Goal: Task Accomplishment & Management: Use online tool/utility

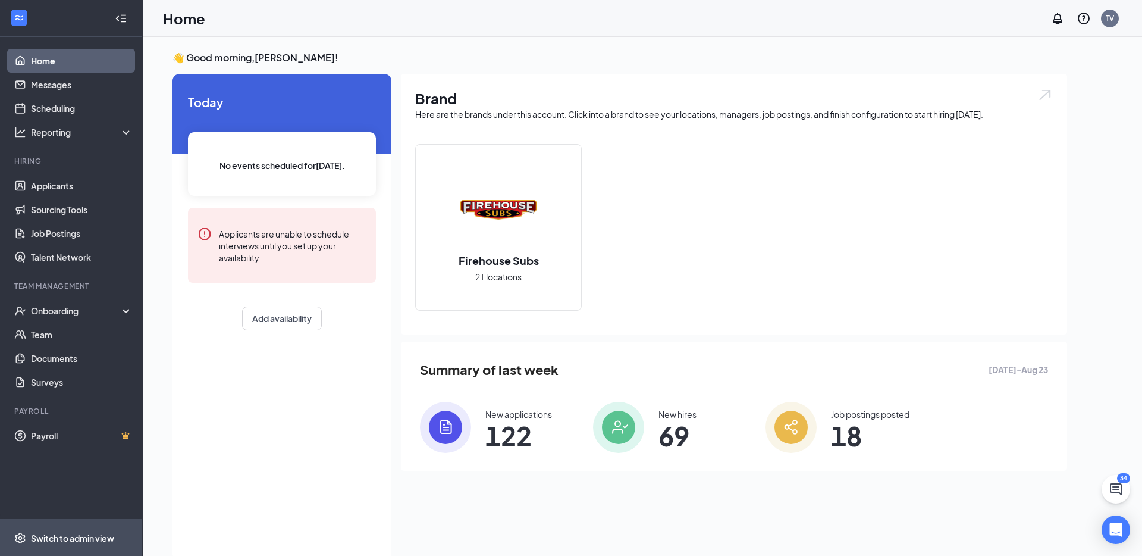
click at [84, 537] on div "Switch to admin view" at bounding box center [72, 538] width 83 height 12
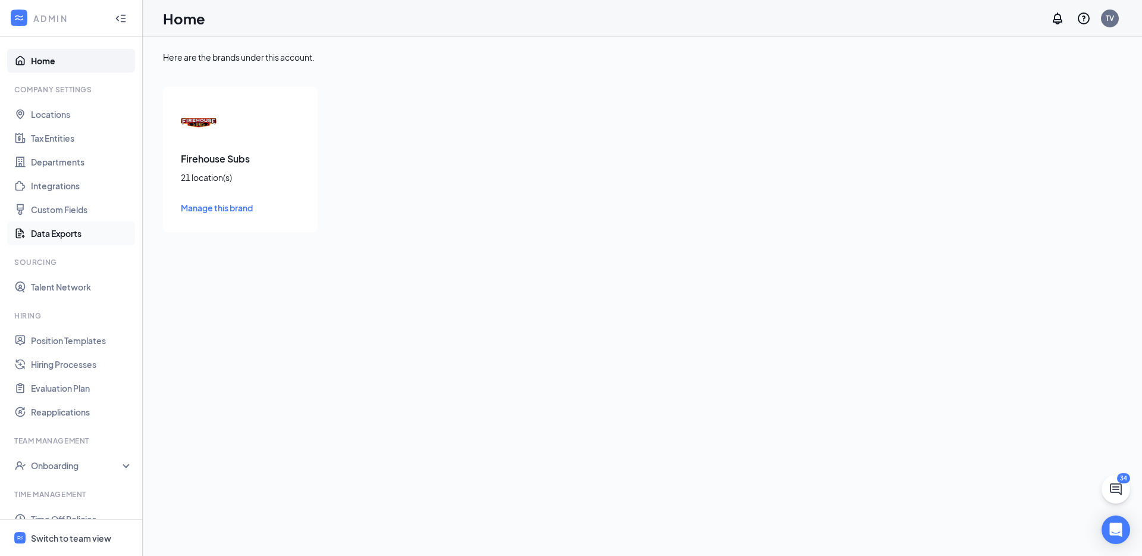
click at [54, 235] on link "Data Exports" at bounding box center [82, 233] width 102 height 24
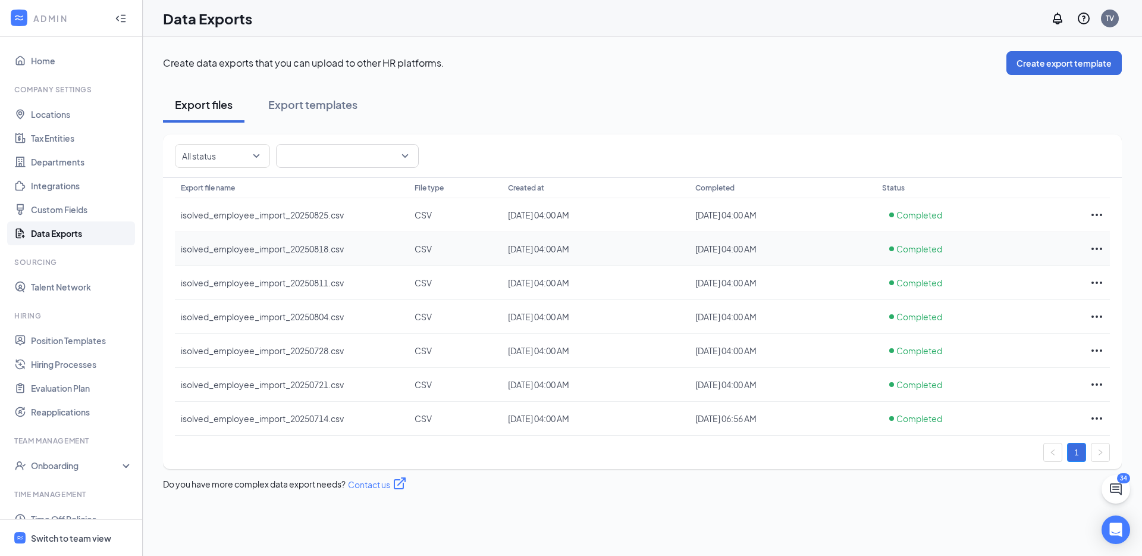
click at [1095, 251] on icon "Ellipses" at bounding box center [1097, 249] width 14 height 14
click at [1054, 271] on span "Download" at bounding box center [1050, 274] width 40 height 11
click at [1093, 215] on icon "Ellipses" at bounding box center [1097, 215] width 14 height 14
click at [1054, 244] on span "Download" at bounding box center [1050, 240] width 40 height 11
click at [49, 114] on link "Locations" at bounding box center [82, 114] width 102 height 24
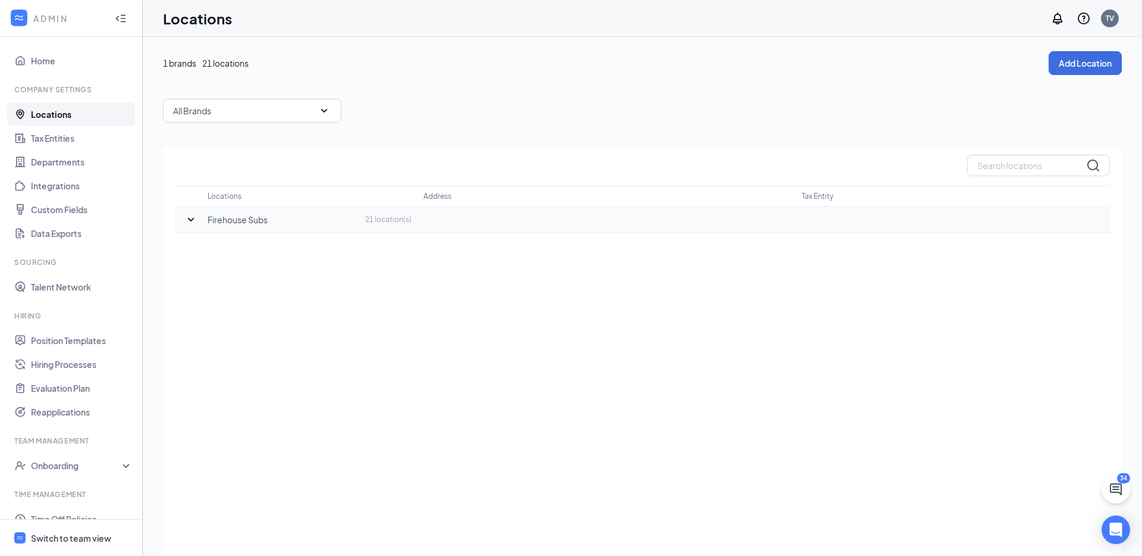
click at [193, 219] on icon "SmallChevronDown" at bounding box center [191, 219] width 7 height 4
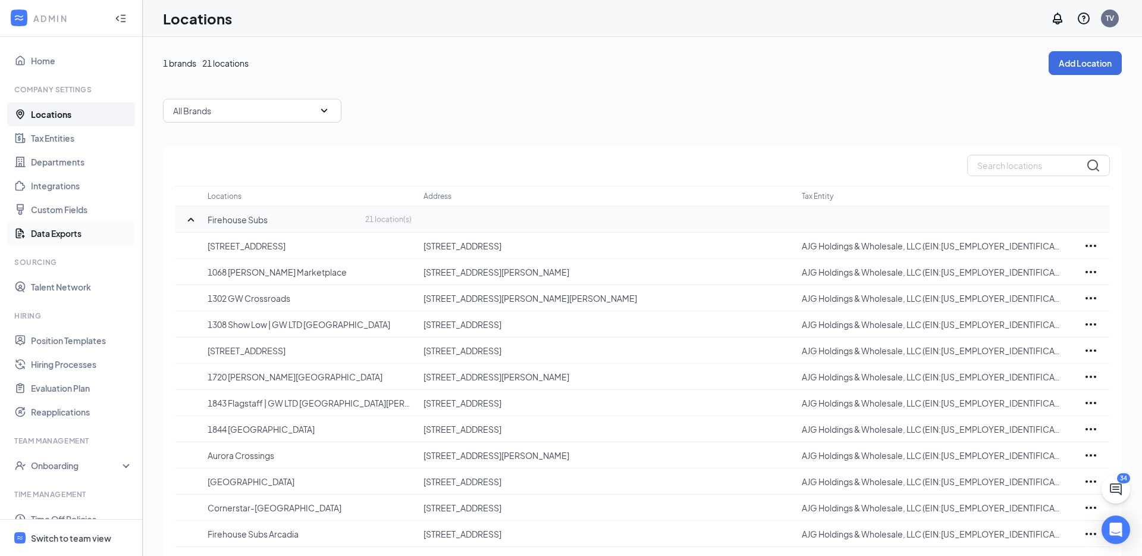
click at [55, 234] on link "Data Exports" at bounding box center [82, 233] width 102 height 24
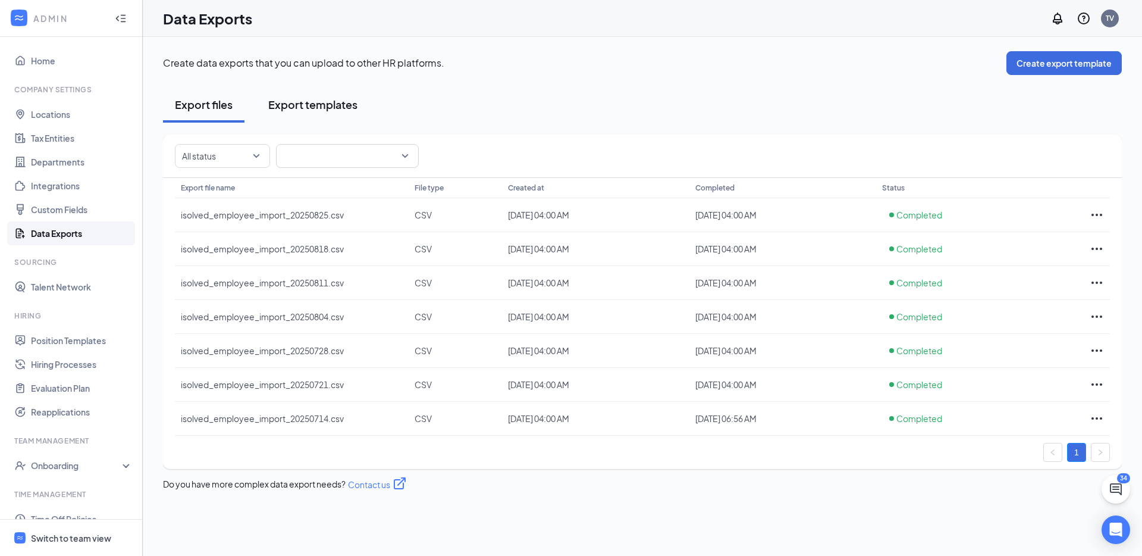
click at [318, 103] on div "Export templates" at bounding box center [312, 104] width 89 height 15
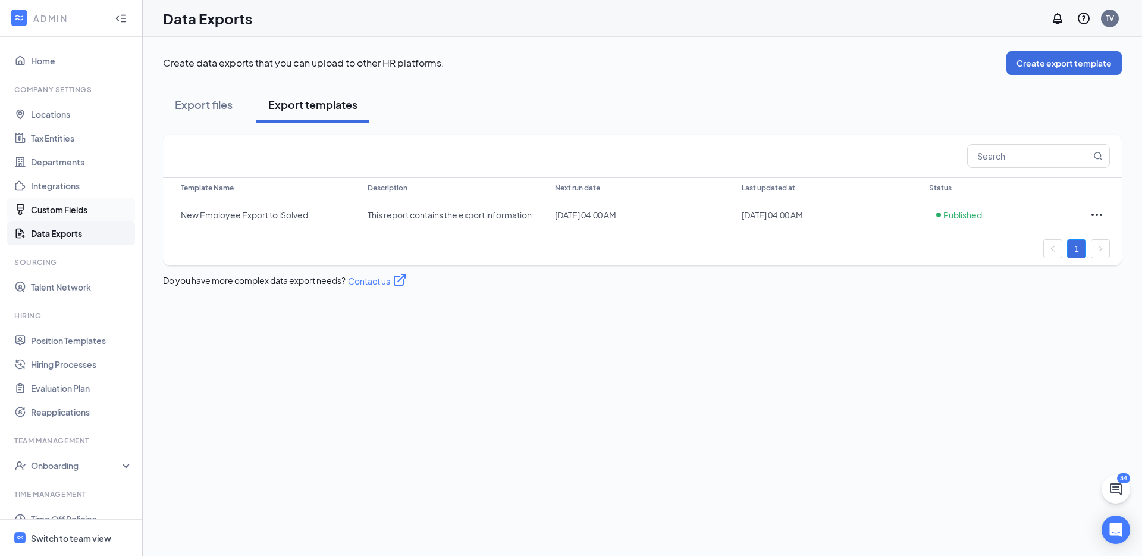
click at [73, 202] on link "Custom Fields" at bounding box center [82, 210] width 102 height 24
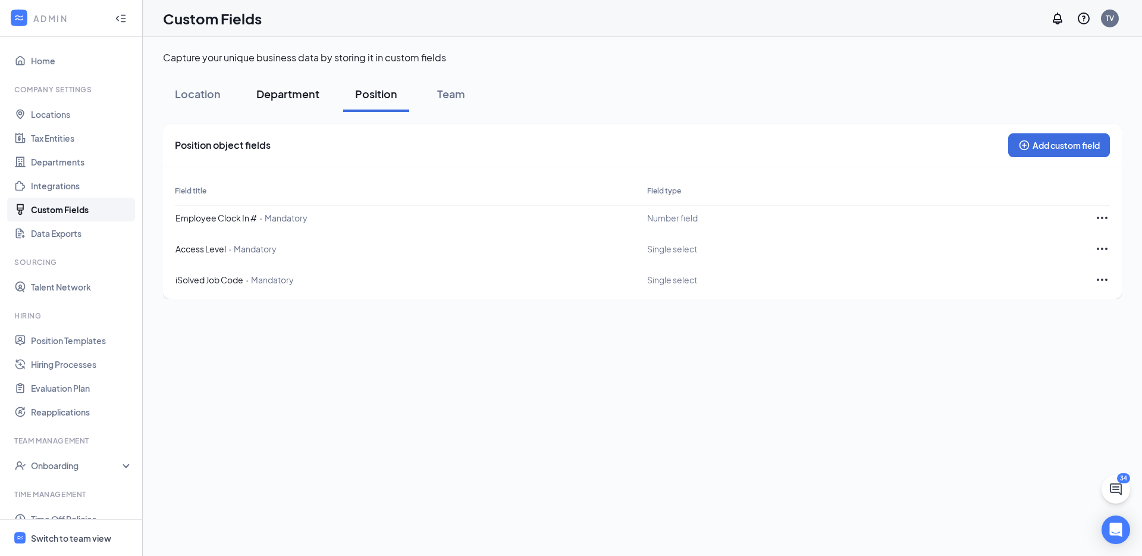
click at [287, 95] on div "Department" at bounding box center [287, 93] width 63 height 15
click at [213, 98] on div "Location" at bounding box center [198, 93] width 46 height 15
click at [1098, 215] on icon "Ellipses" at bounding box center [1102, 218] width 14 height 14
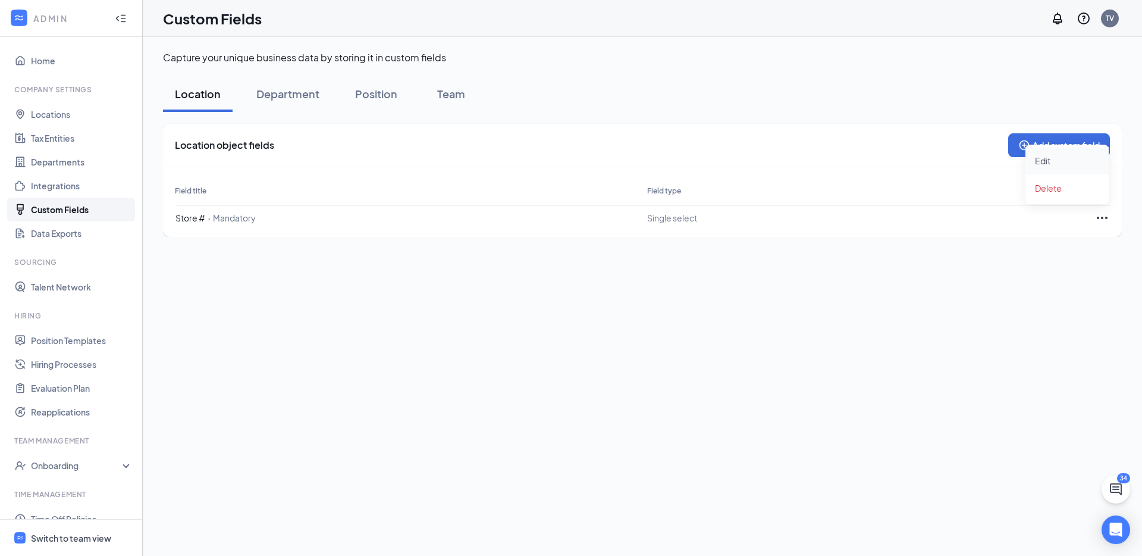
click at [1050, 161] on span "Edit" at bounding box center [1067, 160] width 64 height 13
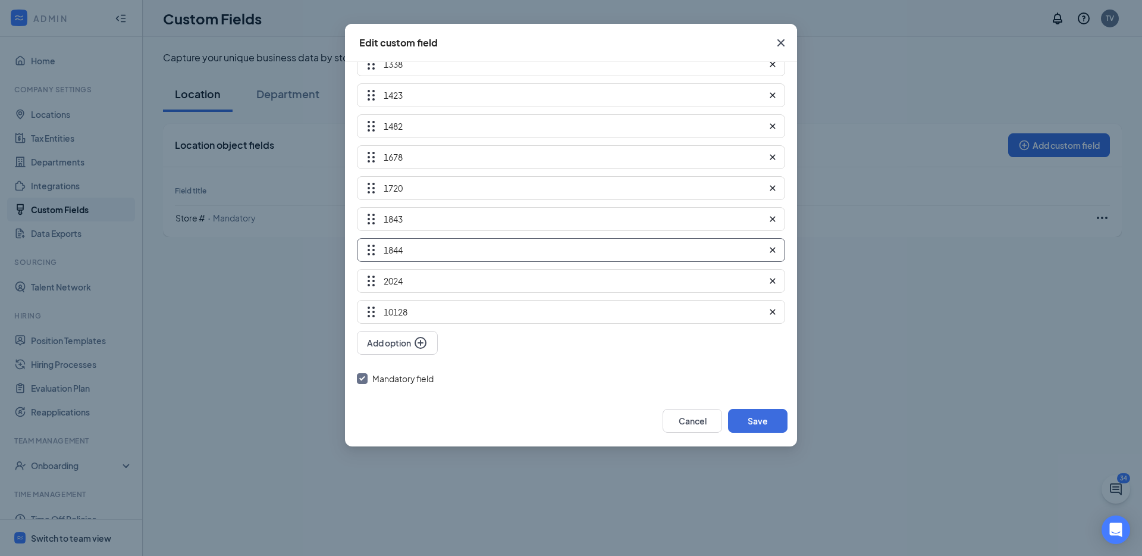
scroll to position [601, 0]
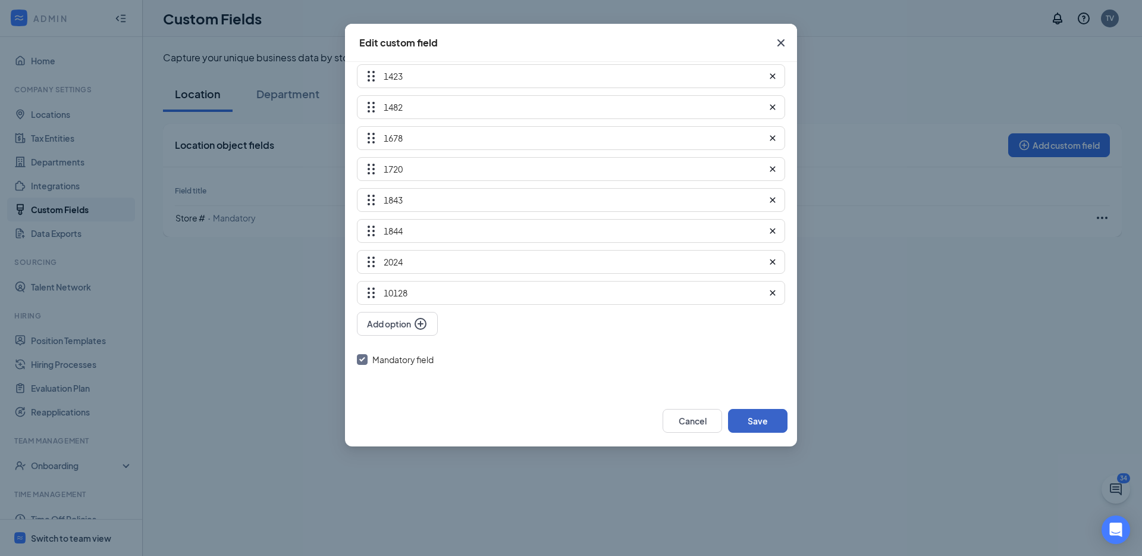
click at [767, 419] on button "Save" at bounding box center [757, 421] width 59 height 24
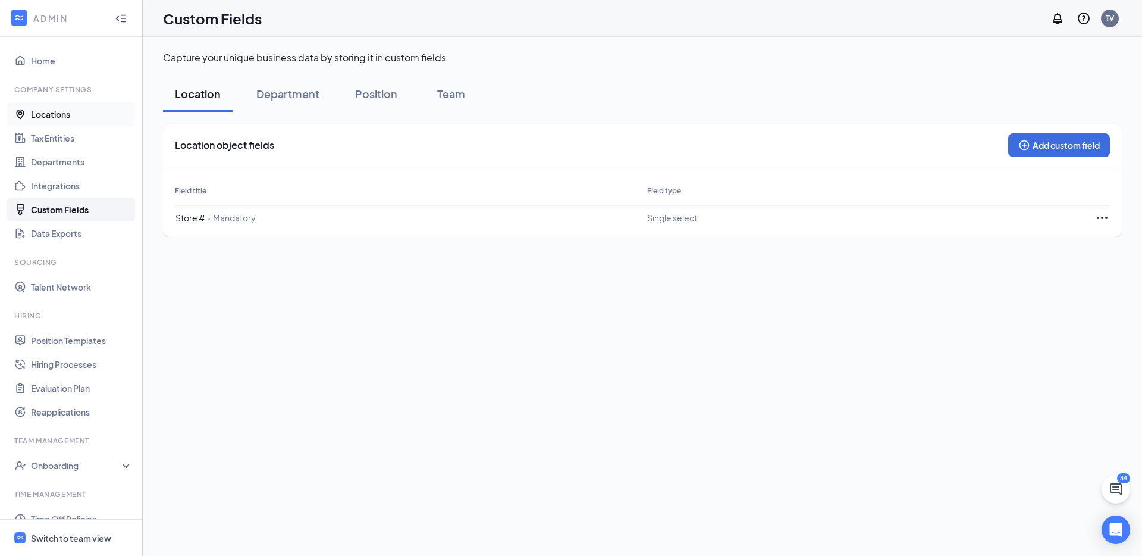
click at [47, 115] on link "Locations" at bounding box center [82, 114] width 102 height 24
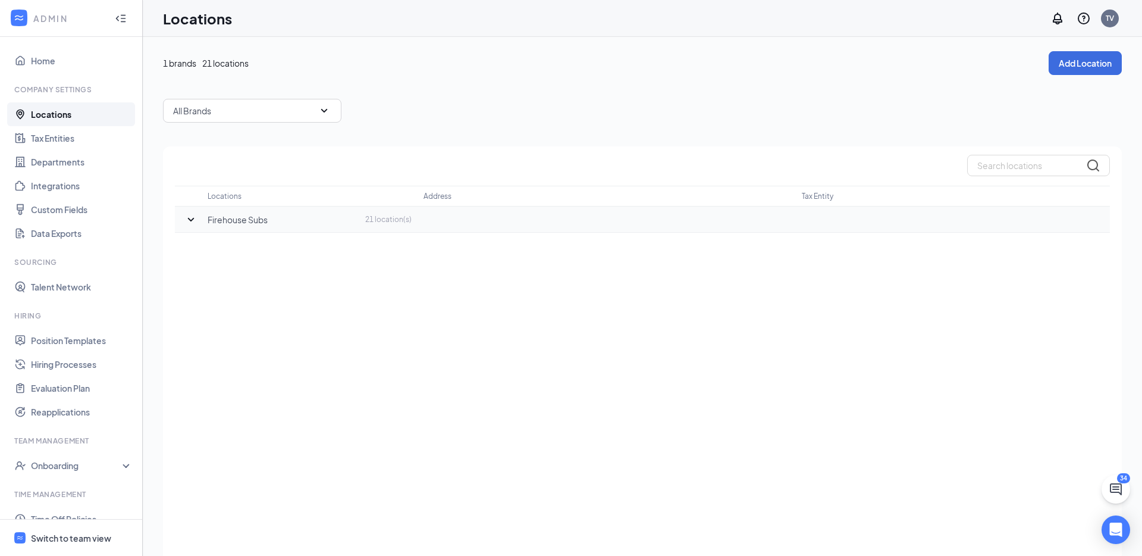
click at [186, 220] on icon "SmallChevronDown" at bounding box center [191, 219] width 14 height 14
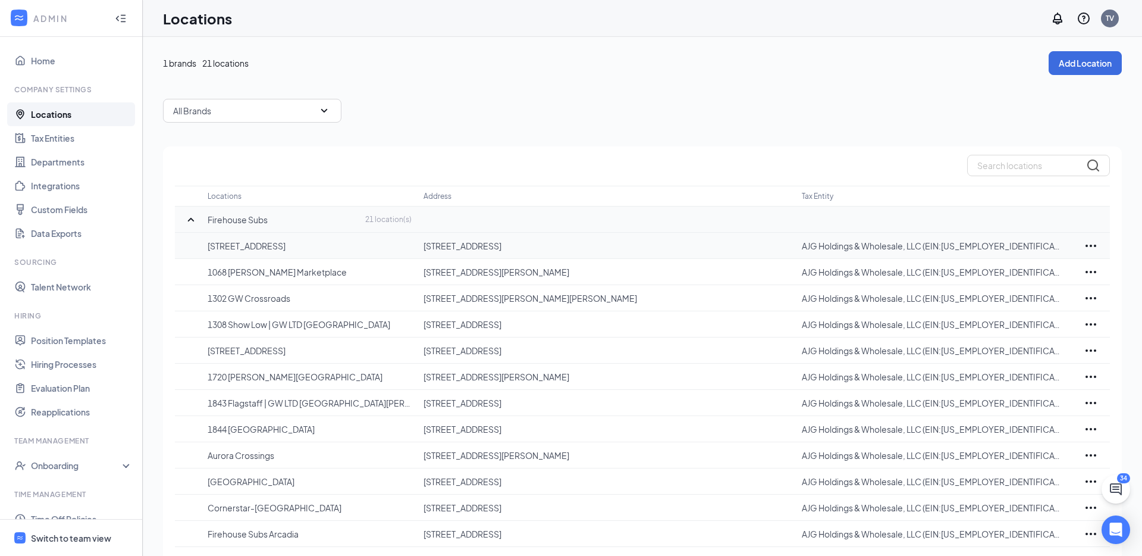
click at [305, 249] on p "[STREET_ADDRESS]" at bounding box center [310, 246] width 204 height 12
click at [1090, 243] on icon "Ellipses" at bounding box center [1091, 246] width 14 height 14
click at [1003, 281] on p "Edit" at bounding box center [1039, 281] width 100 height 12
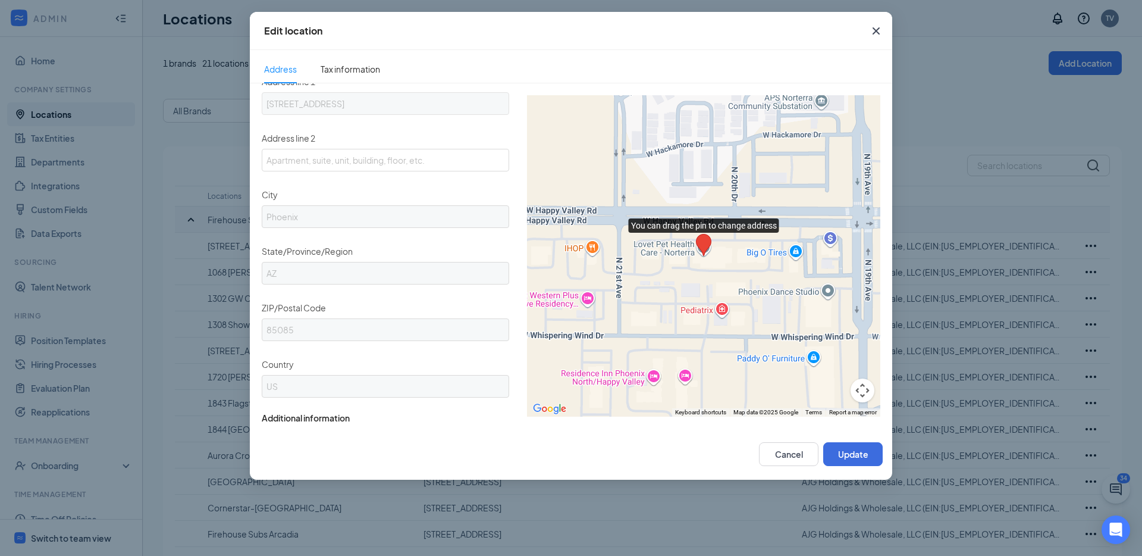
scroll to position [331, 0]
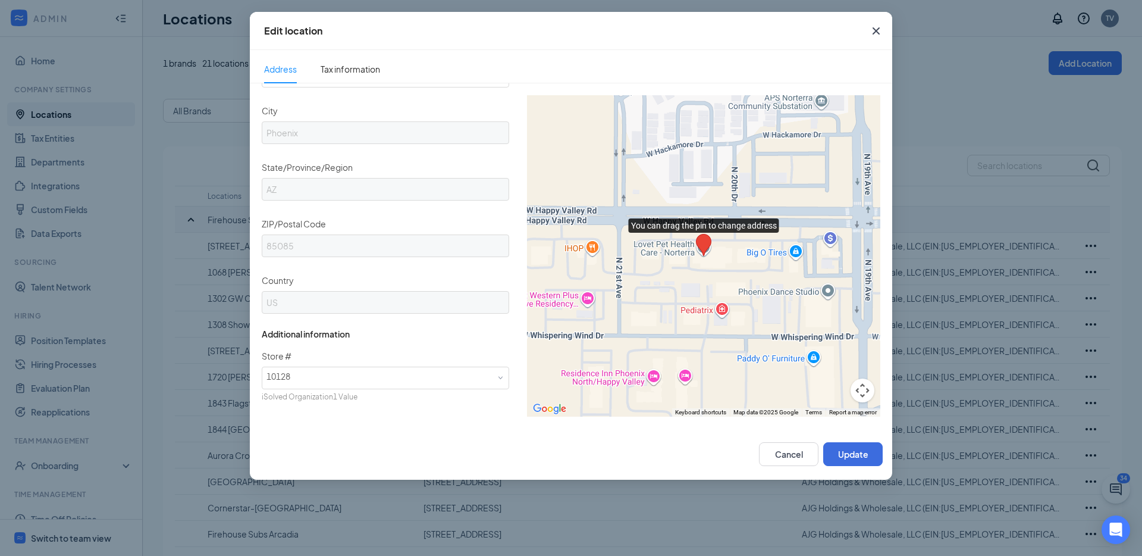
click at [881, 29] on icon "Cross" at bounding box center [876, 31] width 14 height 14
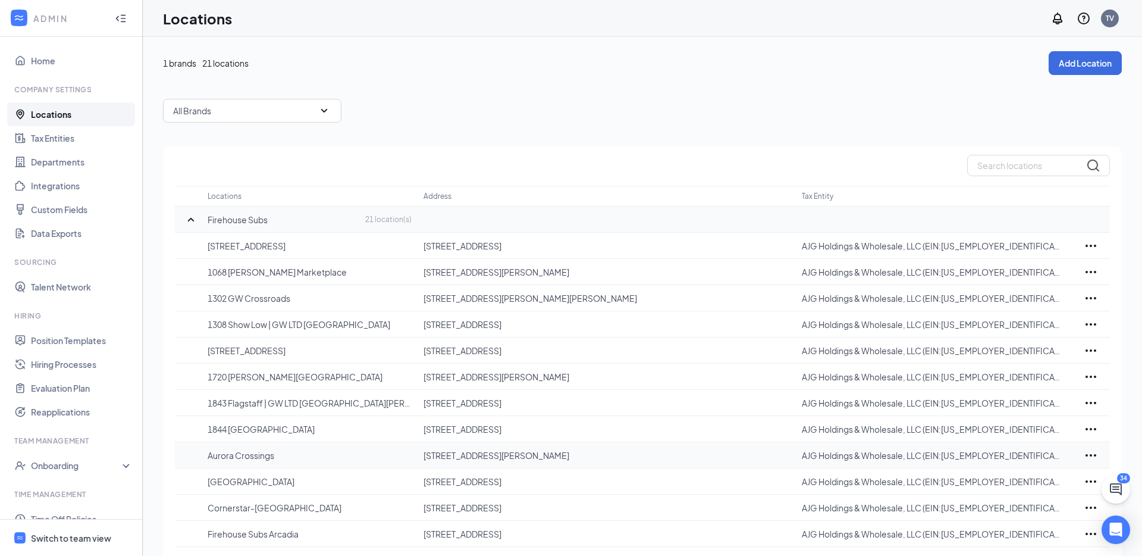
click at [1089, 455] on icon "Ellipses" at bounding box center [1091, 455] width 14 height 14
click at [1002, 494] on p "Edit" at bounding box center [1039, 491] width 100 height 12
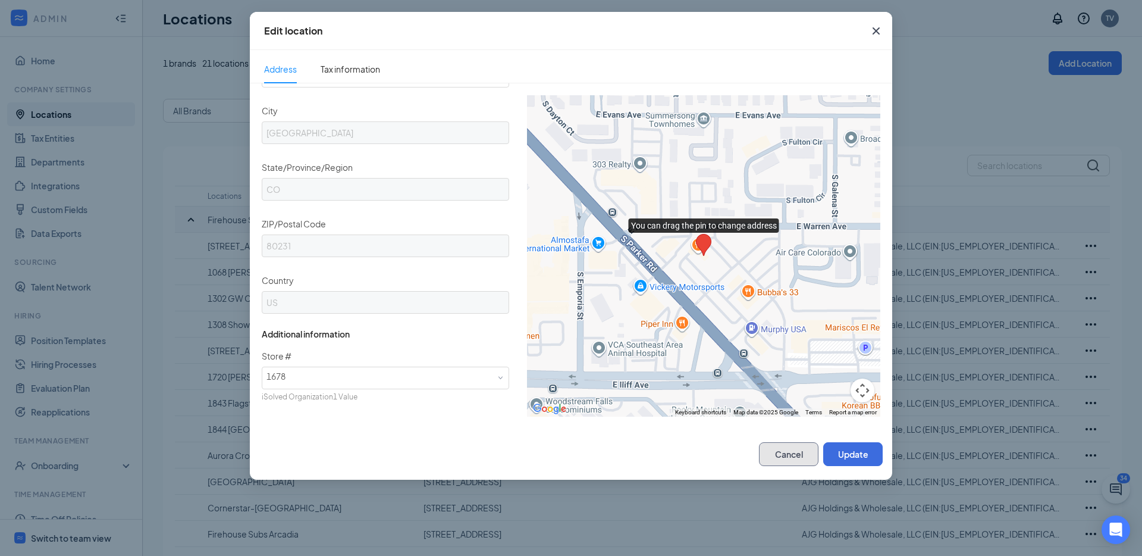
click at [783, 456] on button "Cancel" at bounding box center [788, 454] width 59 height 24
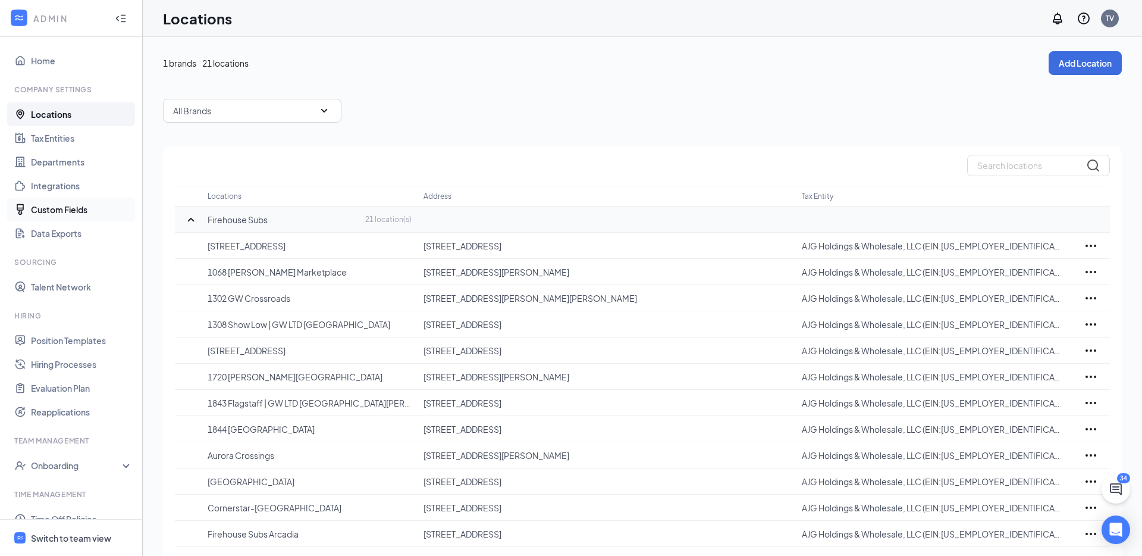
click at [59, 206] on link "Custom Fields" at bounding box center [82, 210] width 102 height 24
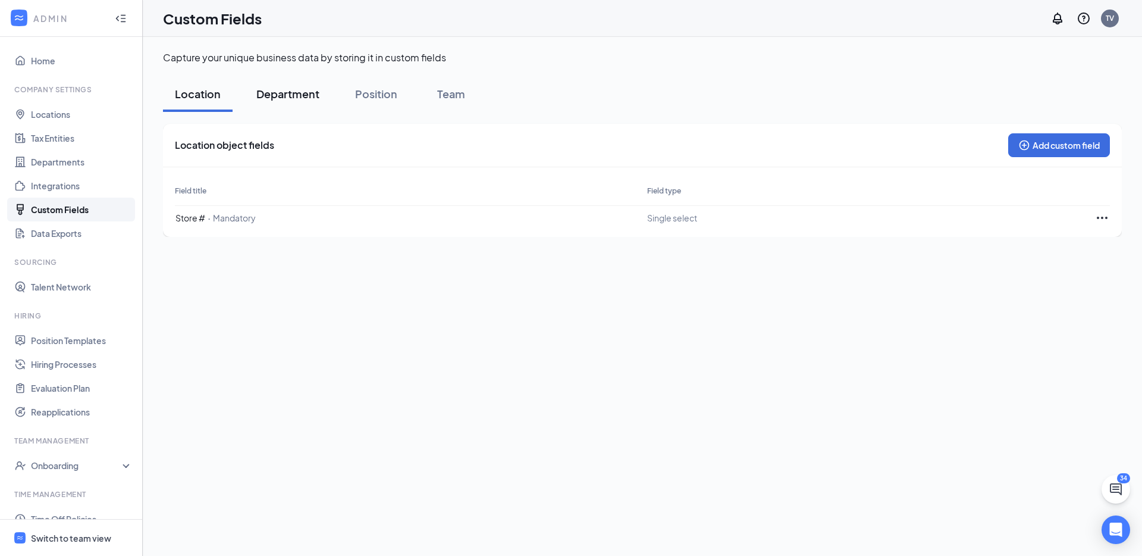
click at [299, 94] on div "Department" at bounding box center [287, 93] width 63 height 15
click at [1098, 218] on icon "Ellipses" at bounding box center [1102, 218] width 11 height 2
click at [1042, 161] on span "Edit" at bounding box center [1067, 160] width 64 height 13
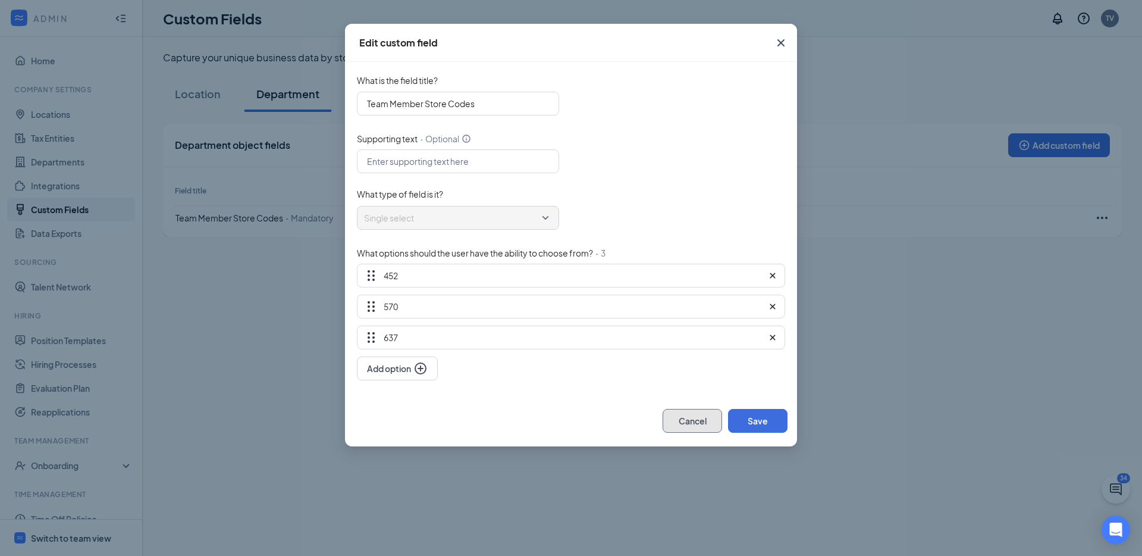
click at [694, 416] on button "Cancel" at bounding box center [692, 421] width 59 height 24
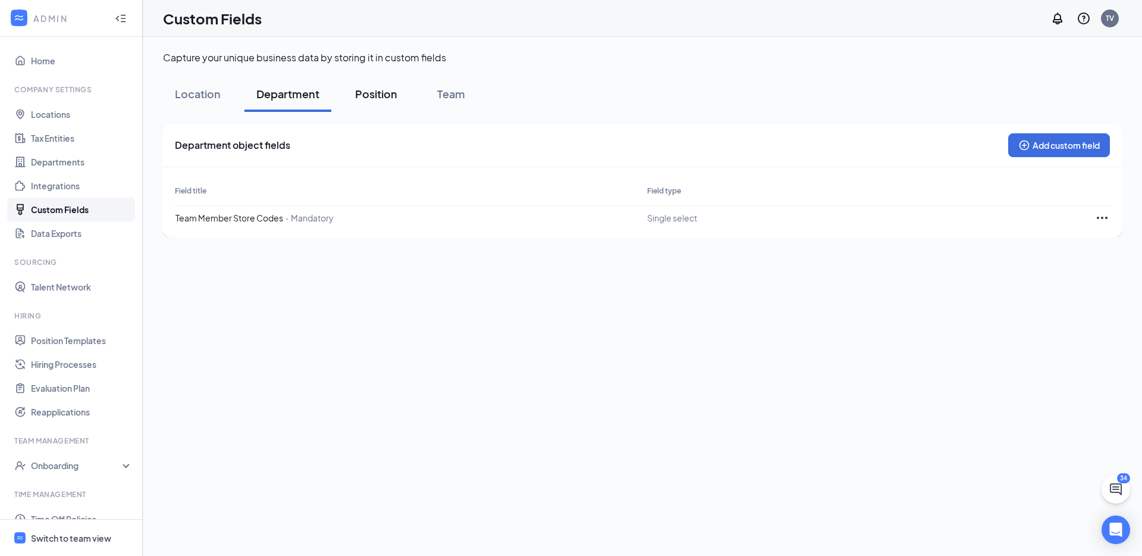
click at [370, 96] on div "Position" at bounding box center [376, 93] width 42 height 15
click at [454, 89] on div "Team" at bounding box center [451, 93] width 36 height 15
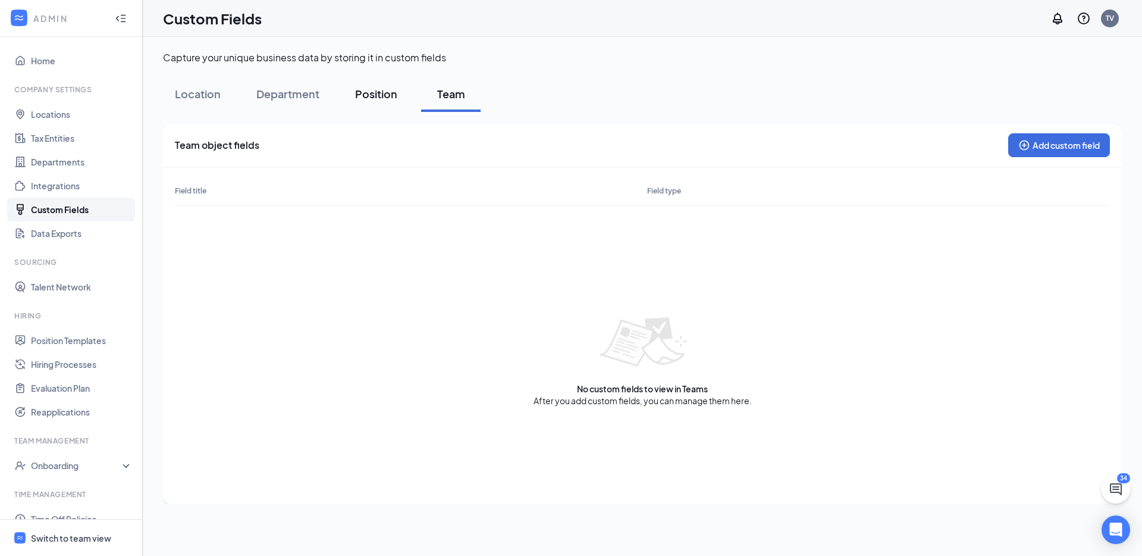
click at [375, 95] on div "Position" at bounding box center [376, 93] width 42 height 15
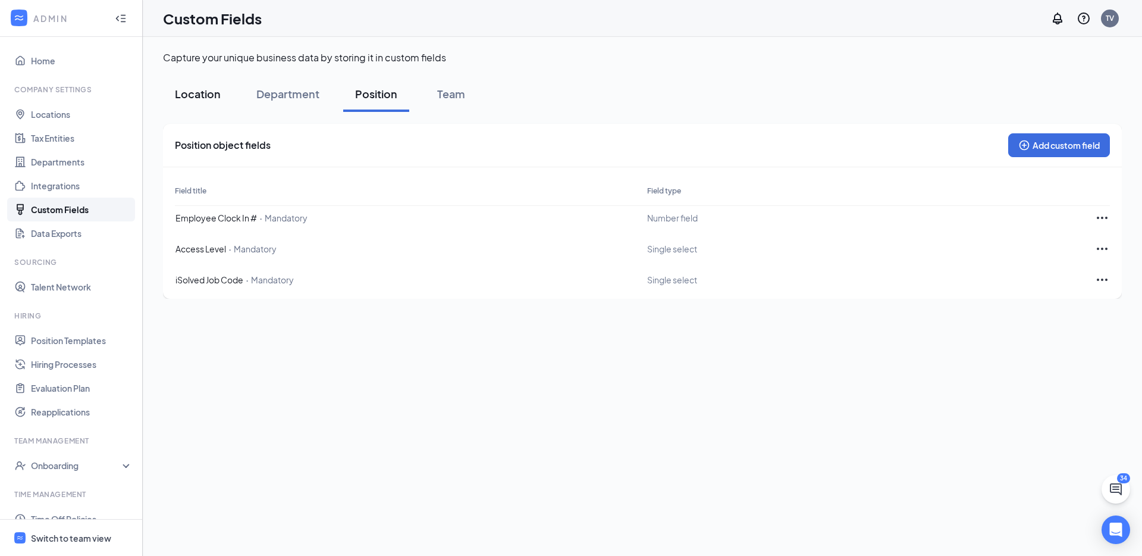
click at [205, 94] on div "Location" at bounding box center [198, 93] width 46 height 15
click at [76, 165] on link "Departments" at bounding box center [82, 162] width 102 height 24
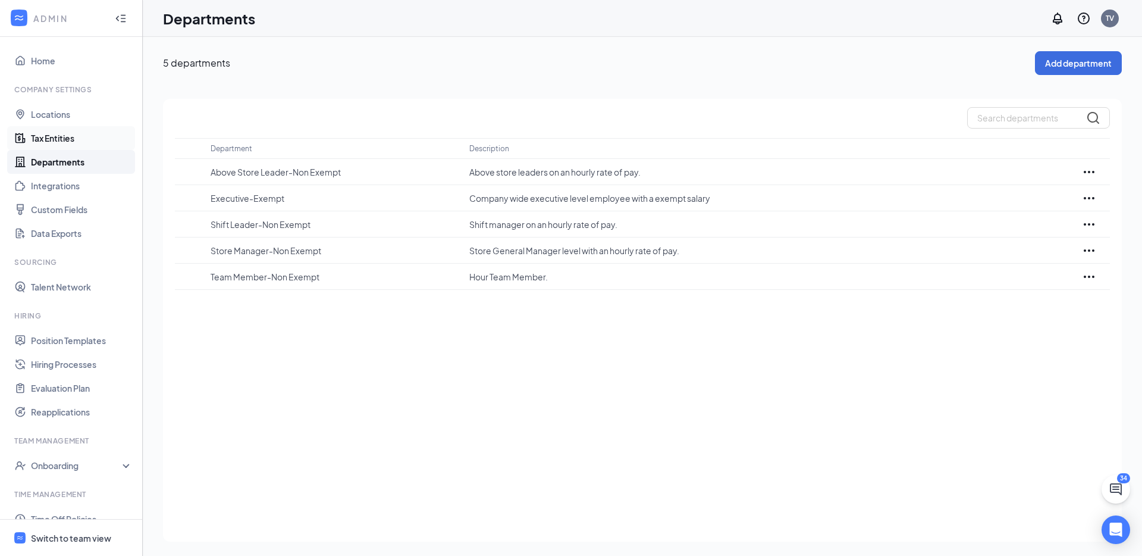
click at [62, 137] on link "Tax Entities" at bounding box center [82, 138] width 102 height 24
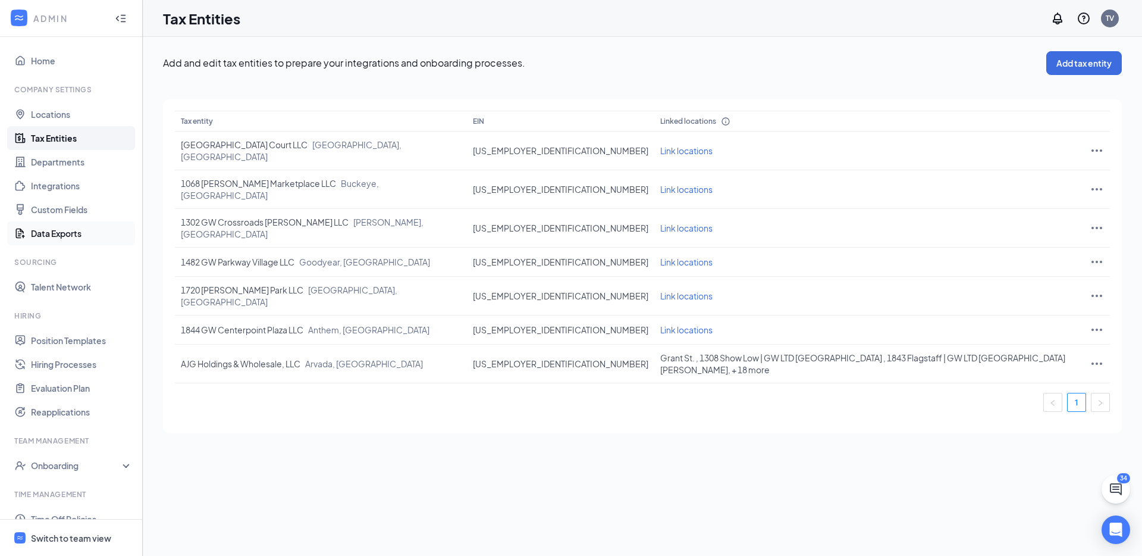
click at [65, 237] on link "Data Exports" at bounding box center [82, 233] width 102 height 24
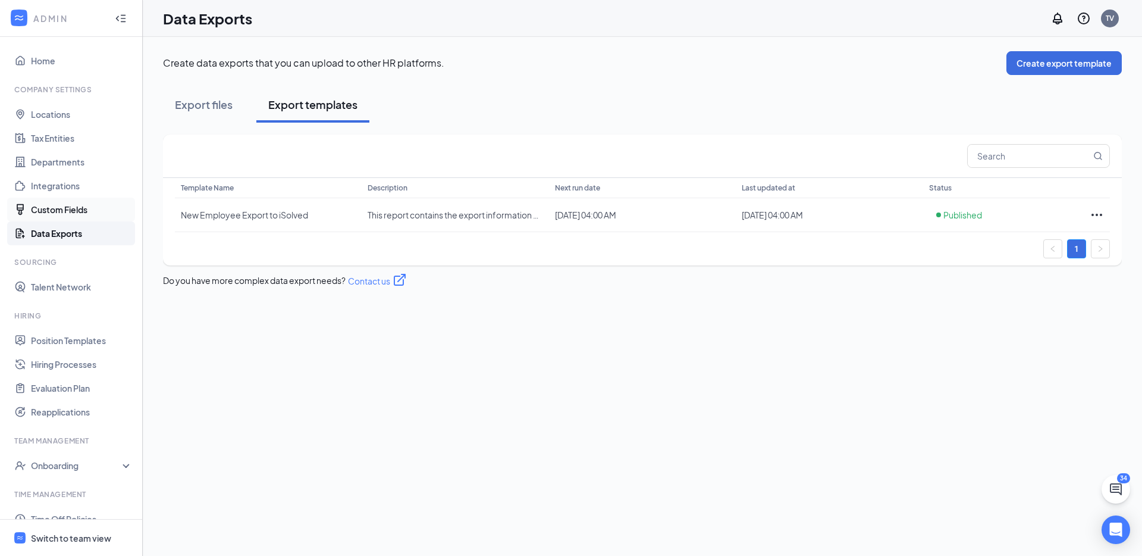
click at [60, 209] on link "Custom Fields" at bounding box center [82, 210] width 102 height 24
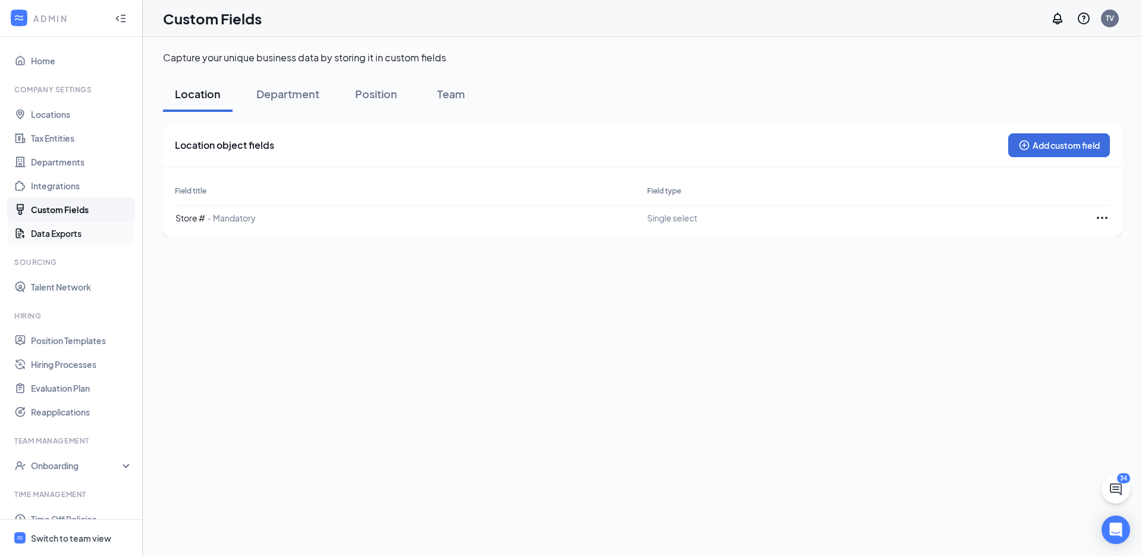
click at [64, 234] on link "Data Exports" at bounding box center [82, 233] width 102 height 24
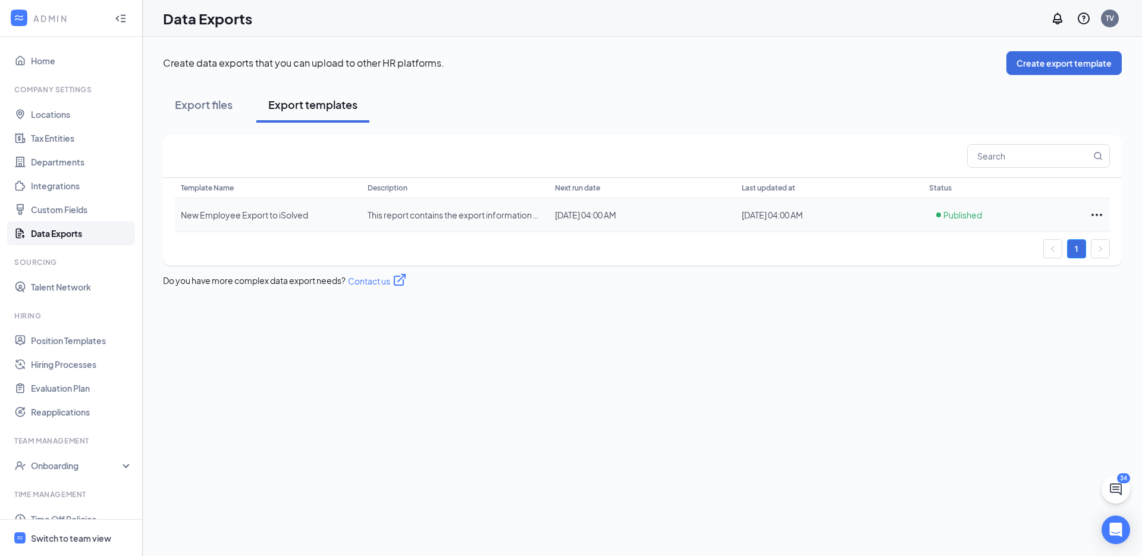
click at [1093, 215] on icon "Ellipses" at bounding box center [1097, 215] width 11 height 2
click at [1055, 240] on span "Edit template" at bounding box center [1056, 240] width 53 height 11
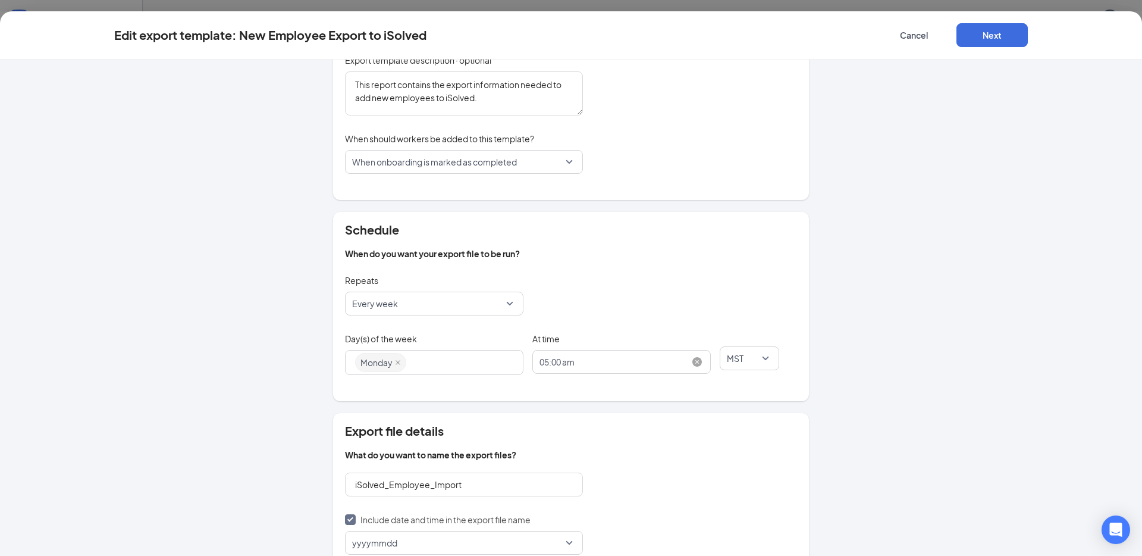
scroll to position [128, 0]
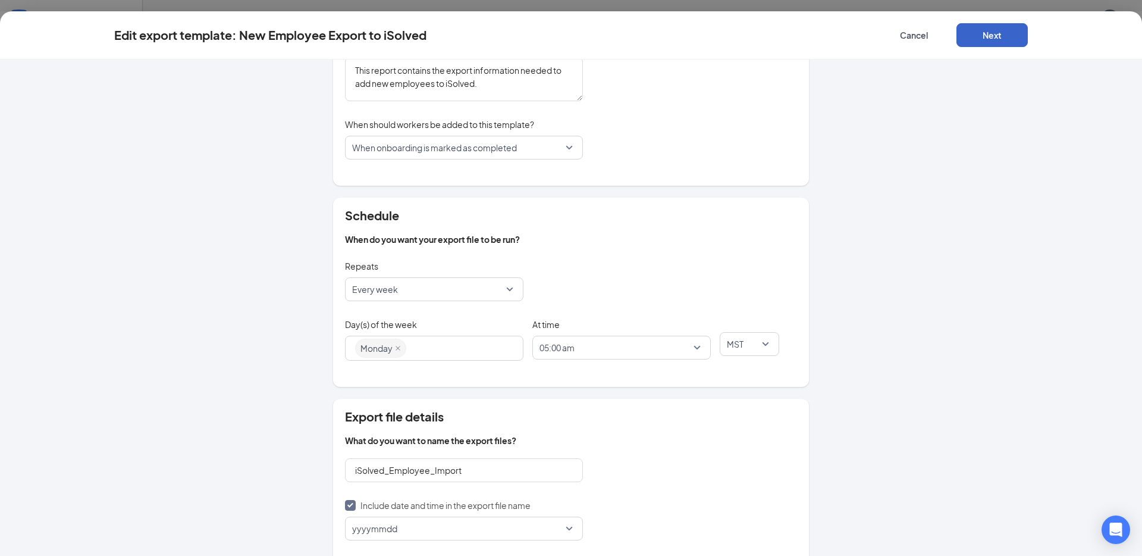
click at [977, 39] on button "Next" at bounding box center [992, 35] width 71 height 24
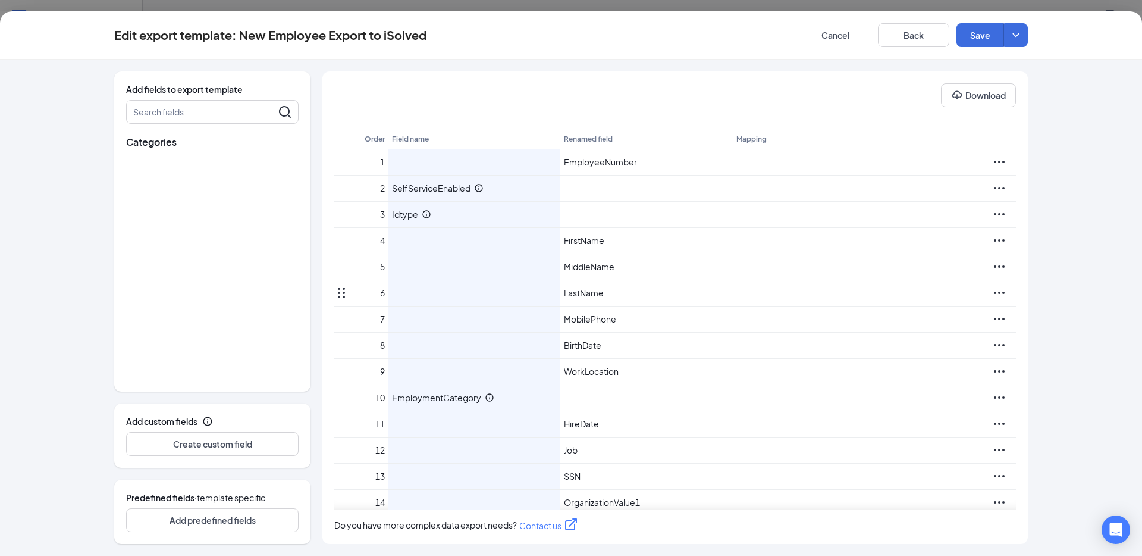
scroll to position [0, 0]
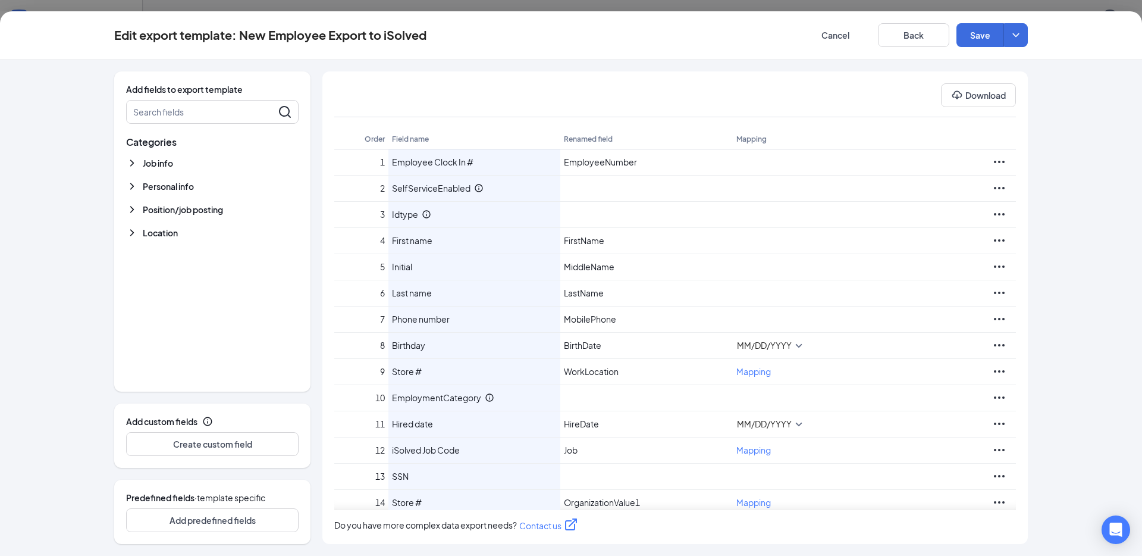
click at [134, 231] on icon "ChevronDown" at bounding box center [132, 233] width 12 height 12
click at [134, 231] on icon "ChevronDown" at bounding box center [131, 232] width 7 height 4
click at [759, 372] on body "ADMIN Home Company Settings Locations Tax Entities Departments Integrations Cus…" at bounding box center [571, 278] width 1142 height 556
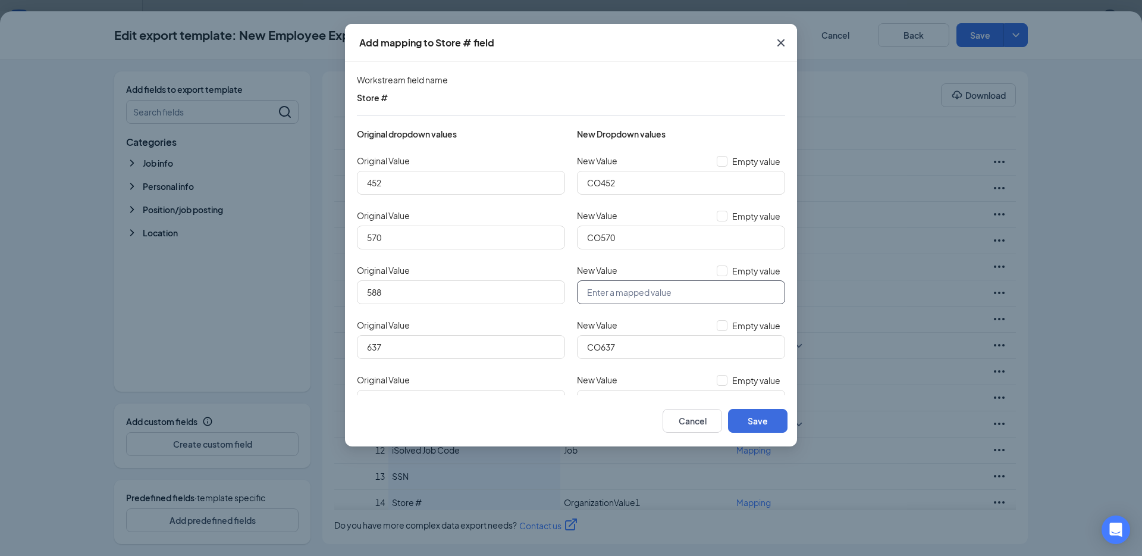
click at [612, 290] on input "New Value" at bounding box center [681, 292] width 208 height 24
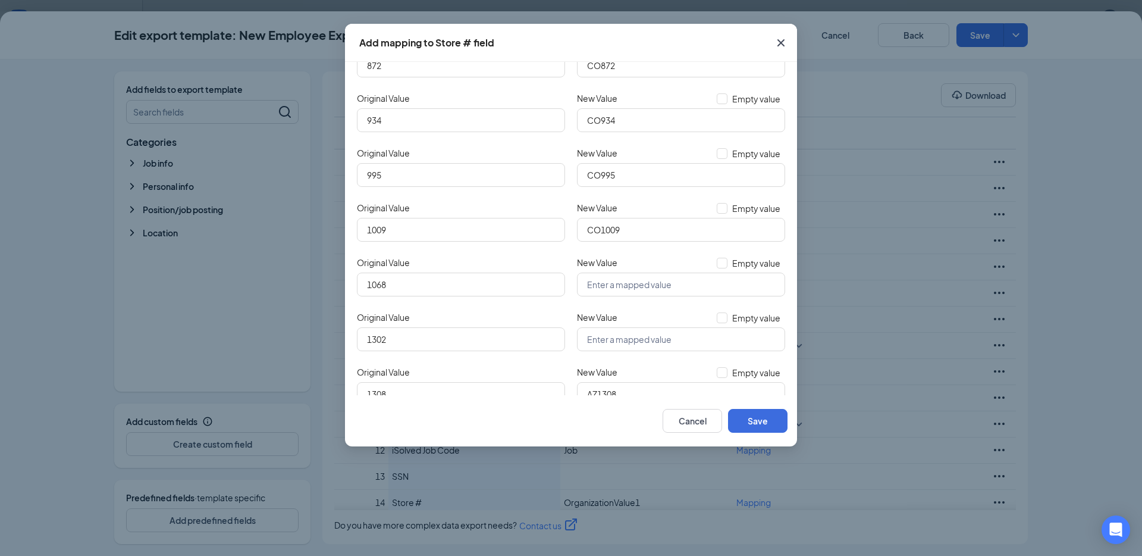
scroll to position [400, 0]
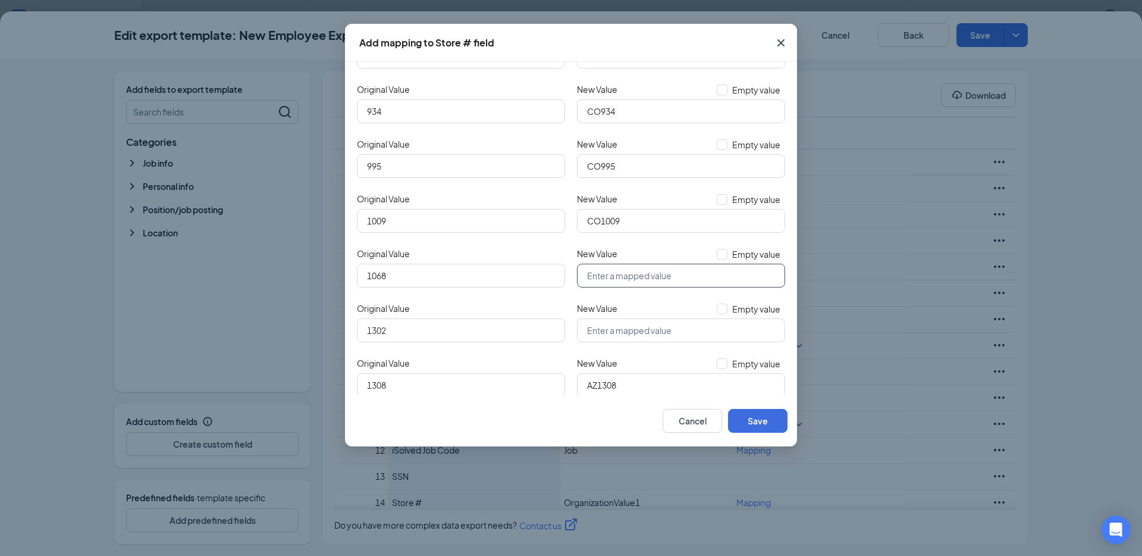
type input "AZ588"
click at [625, 277] on input "New Value" at bounding box center [681, 276] width 208 height 24
type input "AZ1068"
type input "AZ1302"
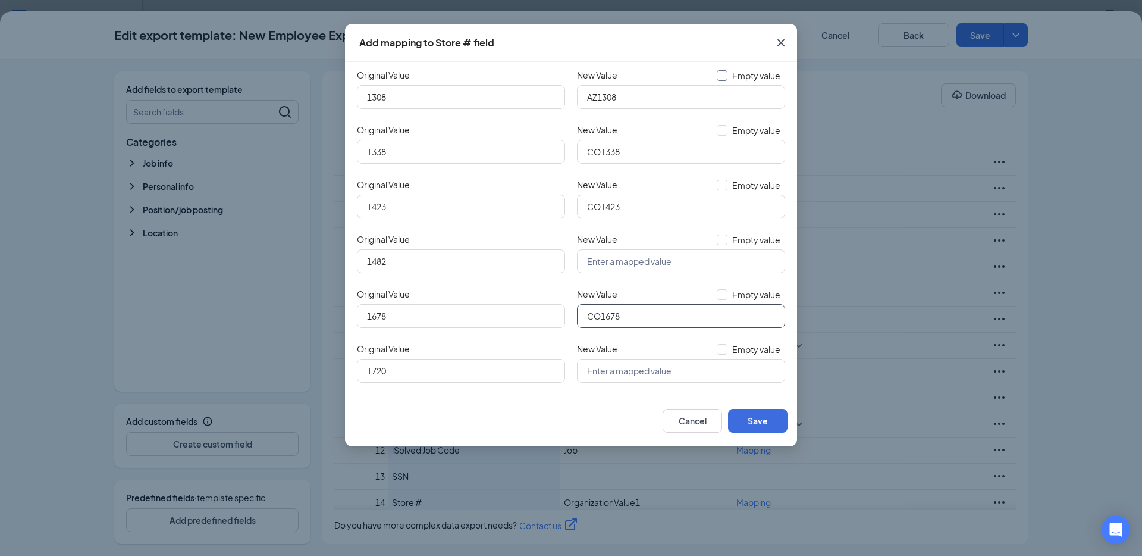
scroll to position [694, 0]
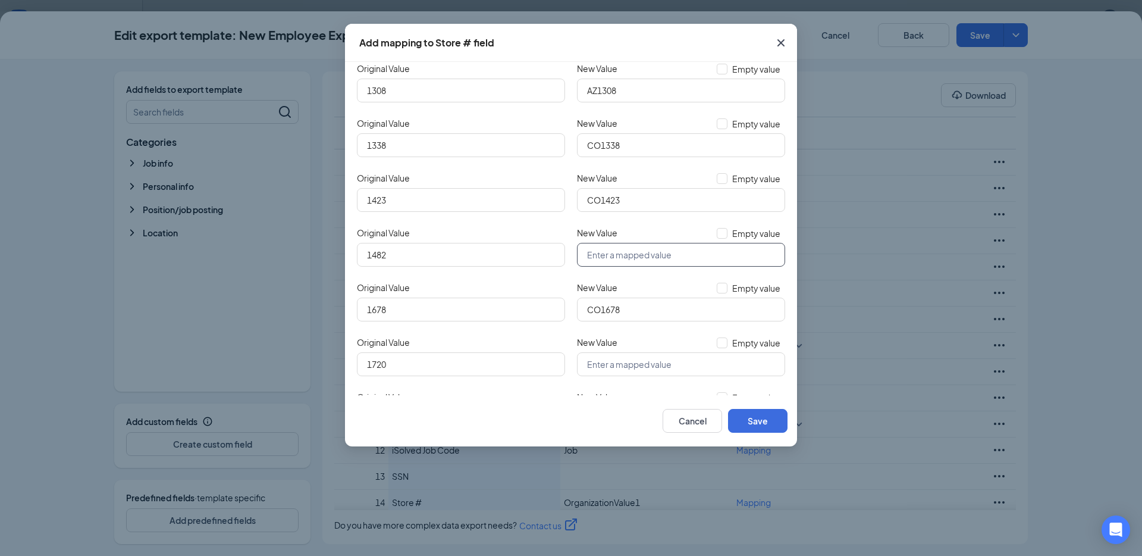
click at [616, 257] on input "New Value" at bounding box center [681, 255] width 208 height 24
type input "AZ1482"
click at [629, 363] on input "New Value" at bounding box center [681, 364] width 208 height 24
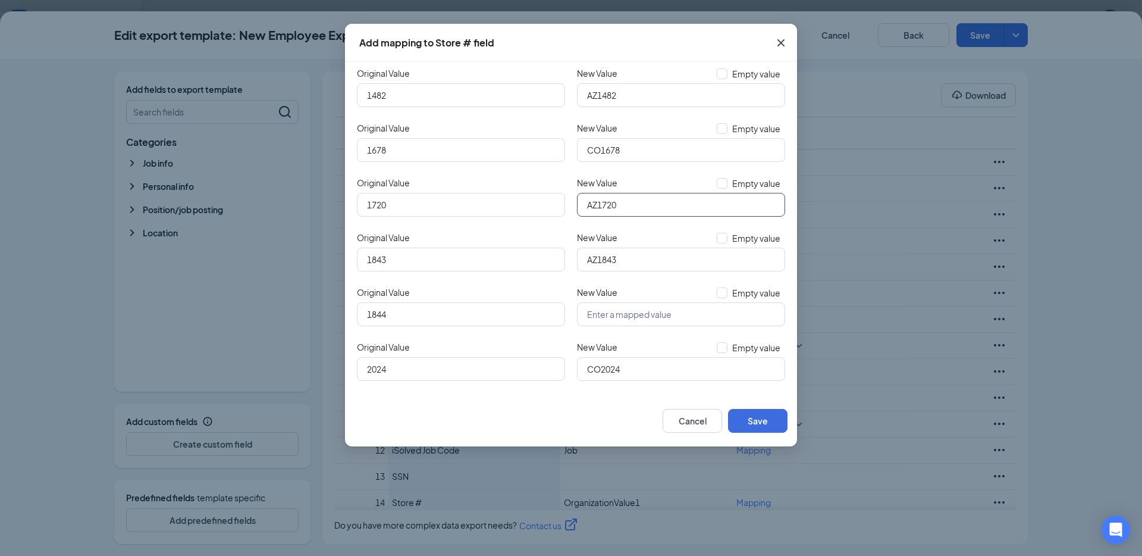
scroll to position [918, 0]
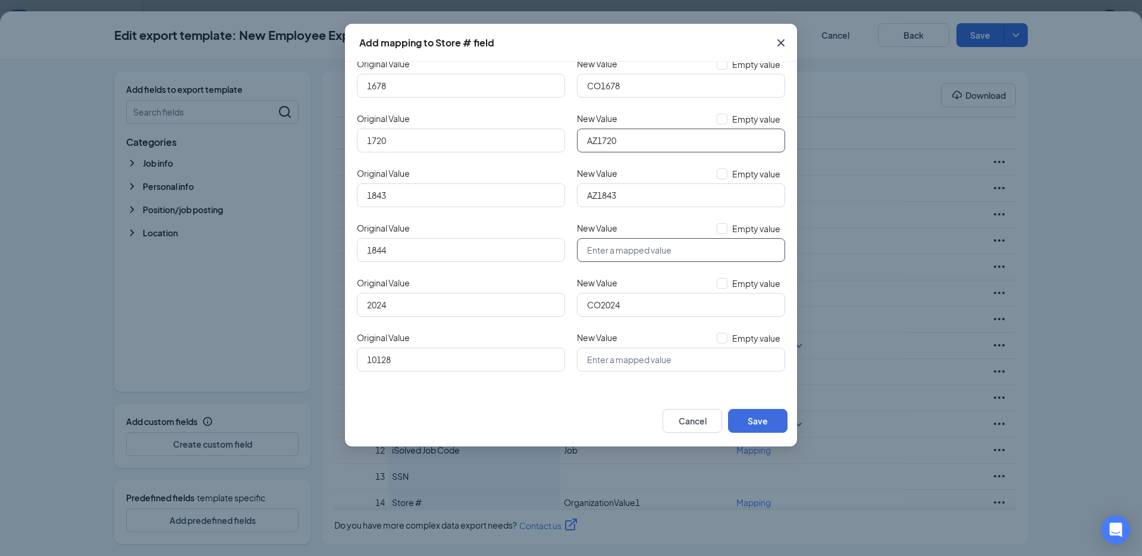
type input "AZ1720"
click at [616, 252] on input "New Value" at bounding box center [681, 250] width 208 height 24
type input "AZ1844"
click at [610, 355] on input "New Value" at bounding box center [681, 359] width 208 height 24
type input "AZ10128"
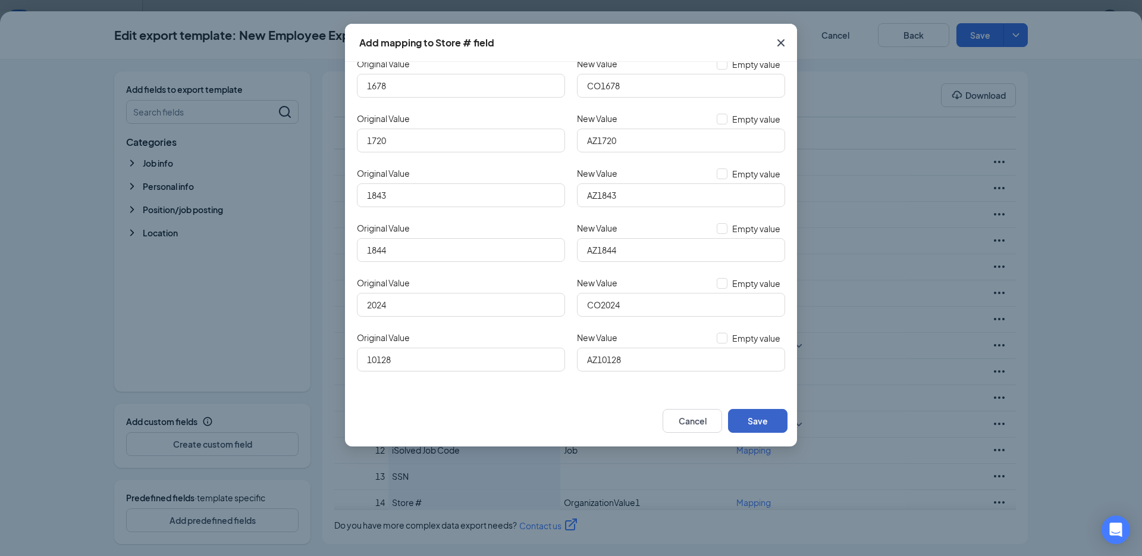
click at [755, 421] on button "Save" at bounding box center [757, 421] width 59 height 24
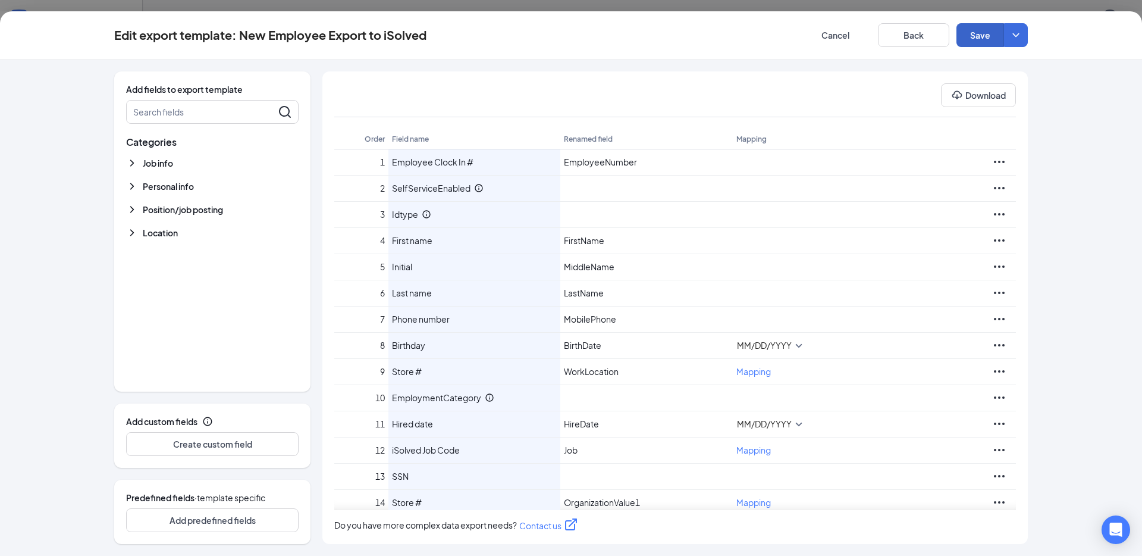
click at [980, 38] on button "Save" at bounding box center [981, 35] width 48 height 24
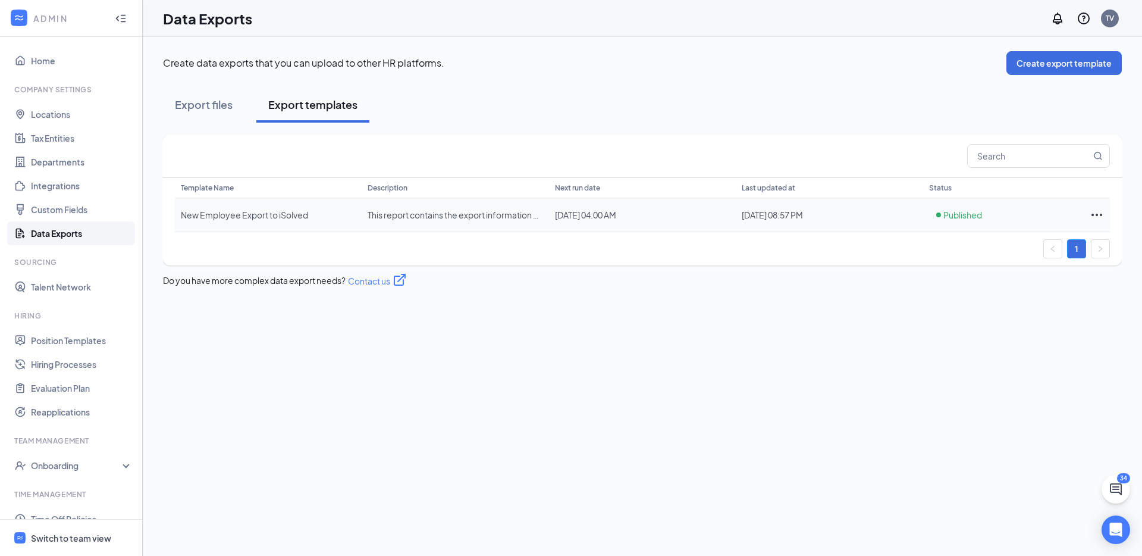
click at [1101, 212] on icon "Ellipses" at bounding box center [1097, 215] width 14 height 14
click at [1053, 244] on span "Edit template" at bounding box center [1056, 240] width 53 height 11
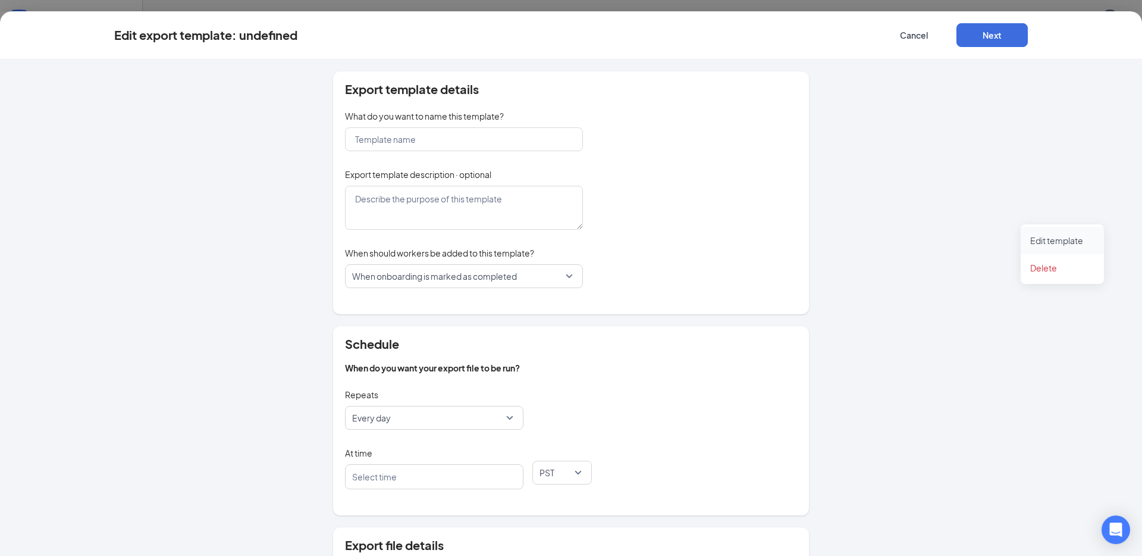
type input "New Employee Export to iSolved"
type textarea "This report contains the export information needed to add new employees to iSol…"
type input "iSolved_Employee_Import"
checkbox input "true"
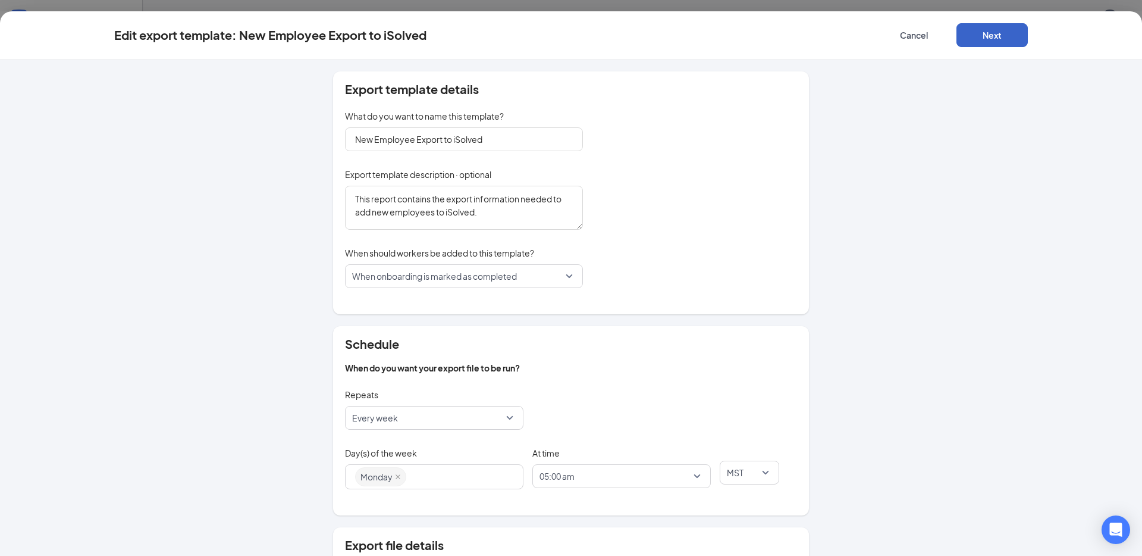
click at [986, 35] on button "Next" at bounding box center [992, 35] width 71 height 24
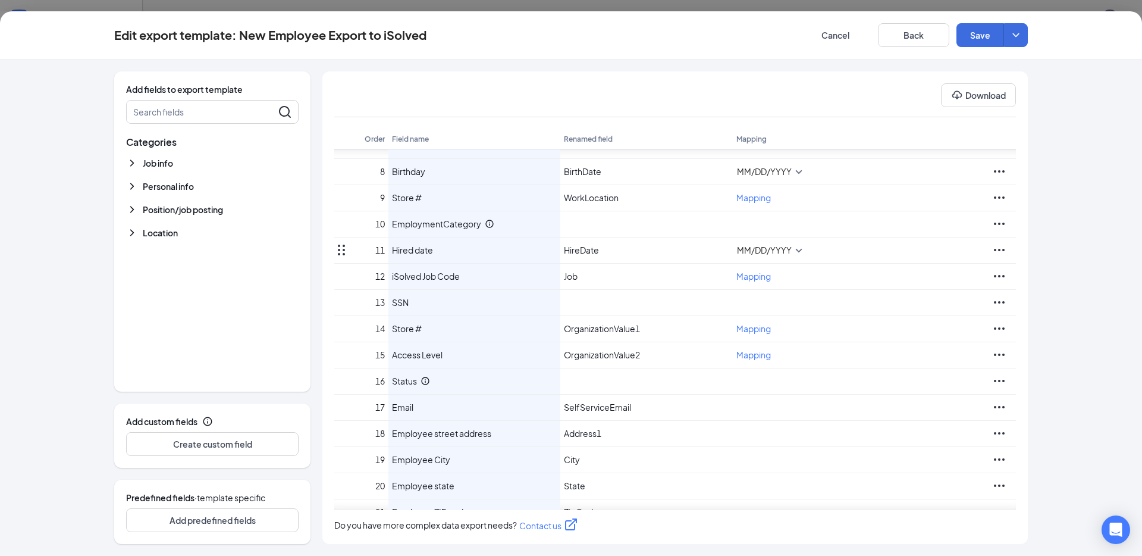
scroll to position [171, 0]
click at [996, 278] on icon "Ellipses" at bounding box center [999, 278] width 14 height 14
click at [1075, 296] on div "Add fields to export template Search fields Categories Job info Apply date Depa…" at bounding box center [571, 307] width 1142 height 496
click at [757, 279] on body "ADMIN Home Company Settings Locations Tax Entities Departments Integrations Cus…" at bounding box center [571, 278] width 1142 height 556
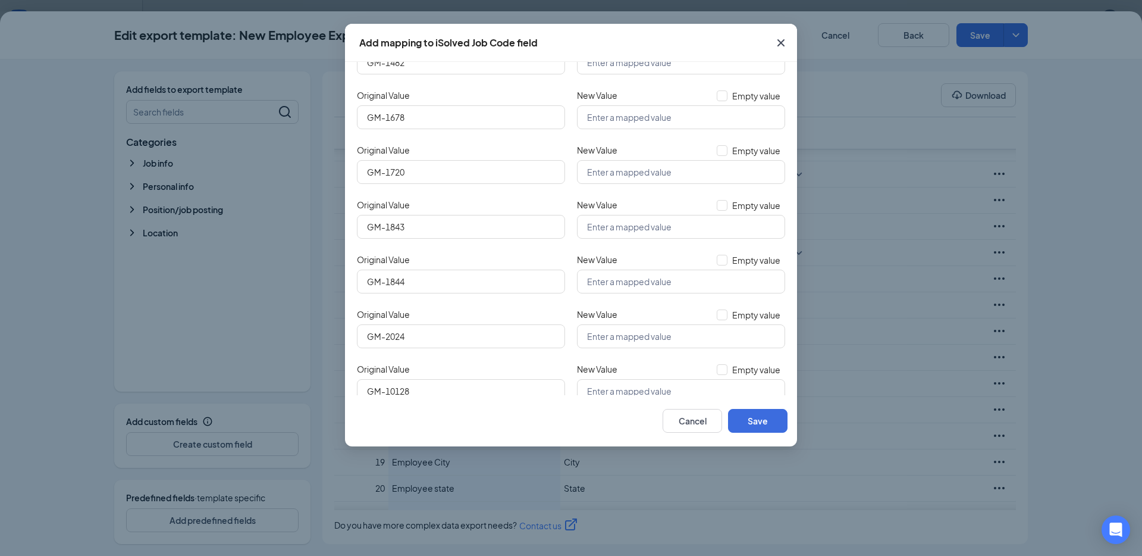
scroll to position [3052, 0]
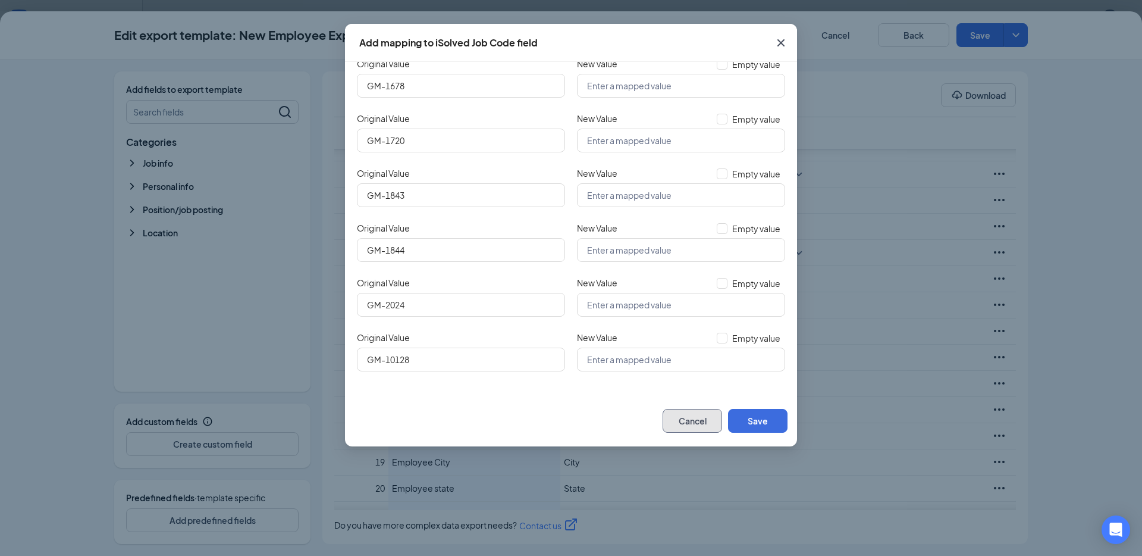
click at [690, 425] on button "Cancel" at bounding box center [692, 421] width 59 height 24
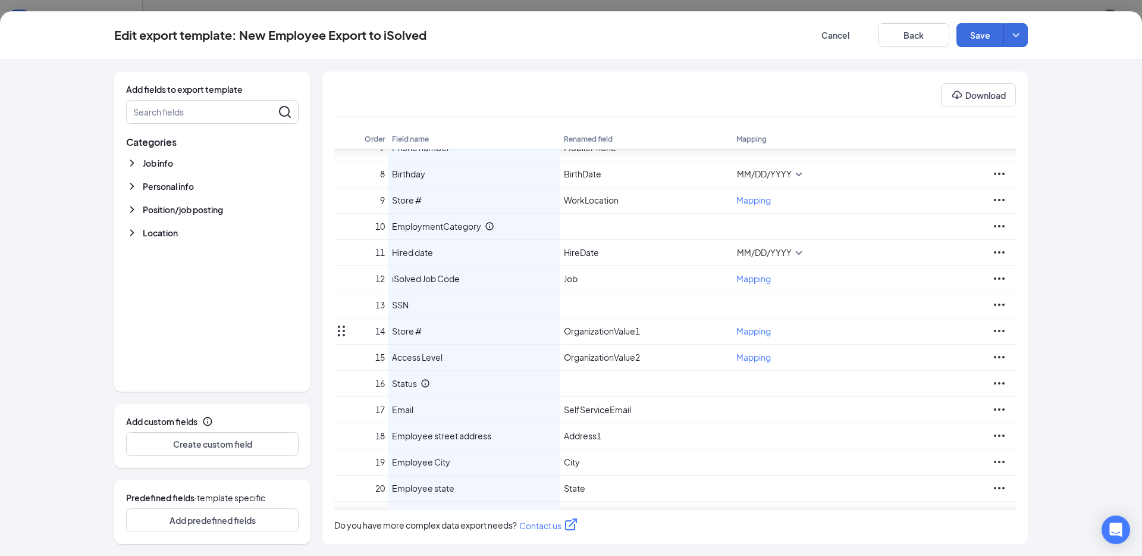
click at [999, 331] on icon "Ellipses" at bounding box center [999, 331] width 11 height 2
click at [756, 333] on body "ADMIN Home Company Settings Locations Tax Entities Departments Integrations Cus…" at bounding box center [571, 278] width 1142 height 556
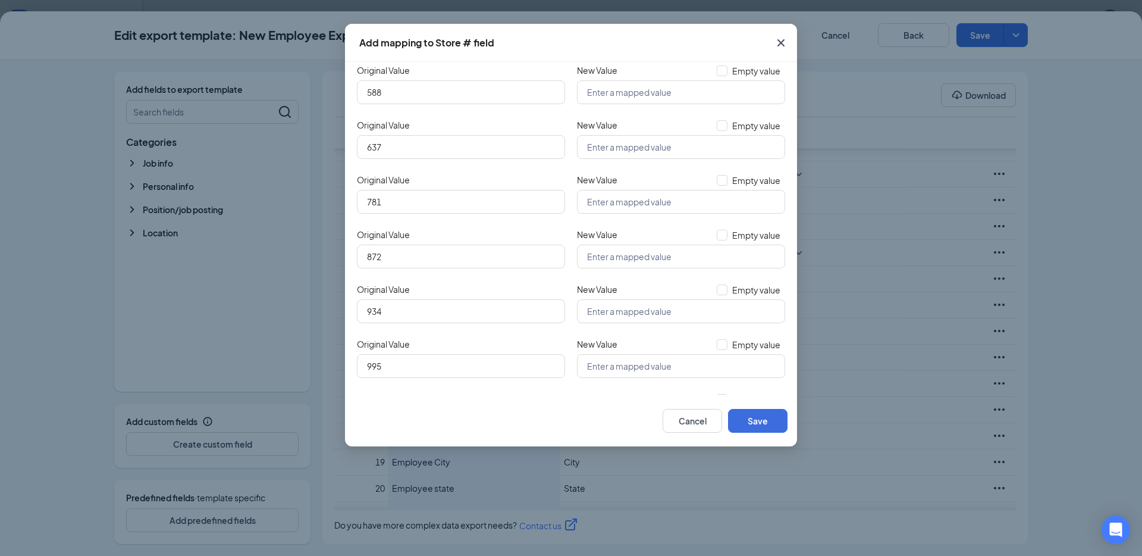
scroll to position [199, 0]
click at [713, 421] on button "Cancel" at bounding box center [692, 421] width 59 height 24
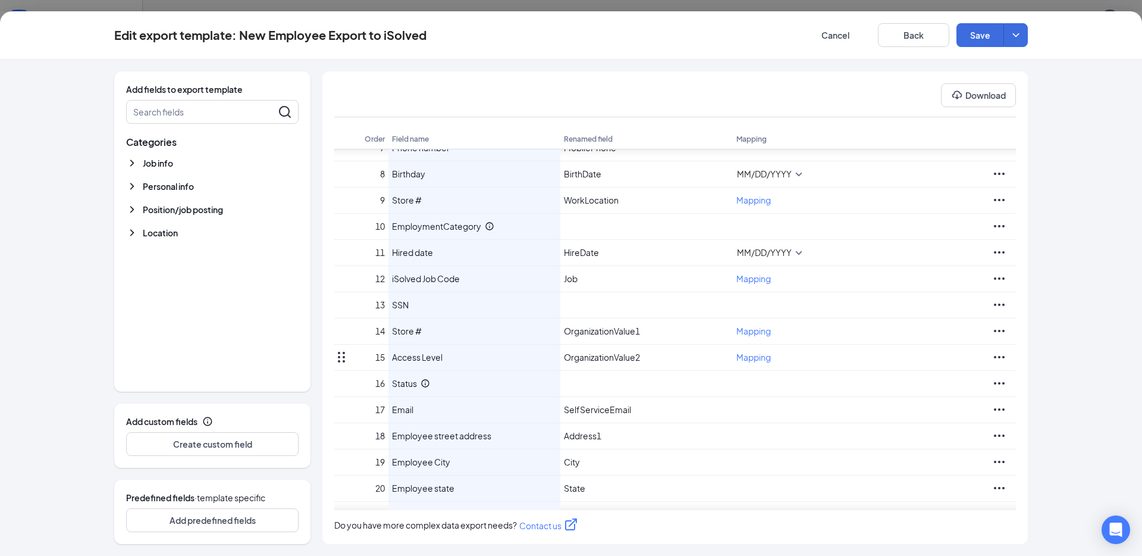
click at [758, 358] on body "ADMIN Home Company Settings Locations Tax Entities Departments Integrations Cus…" at bounding box center [571, 278] width 1142 height 556
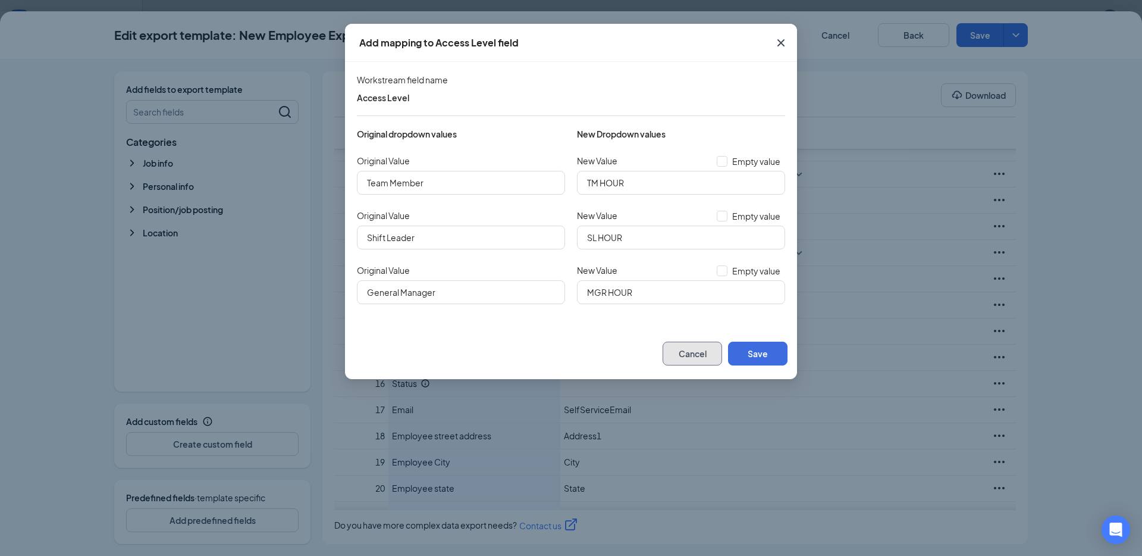
click at [692, 350] on button "Cancel" at bounding box center [692, 353] width 59 height 24
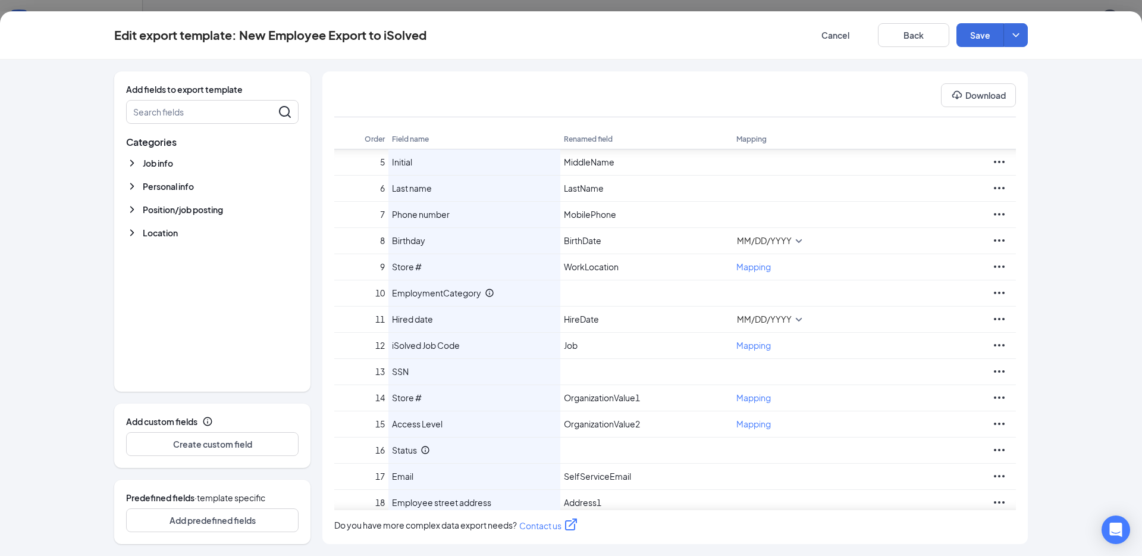
scroll to position [0, 0]
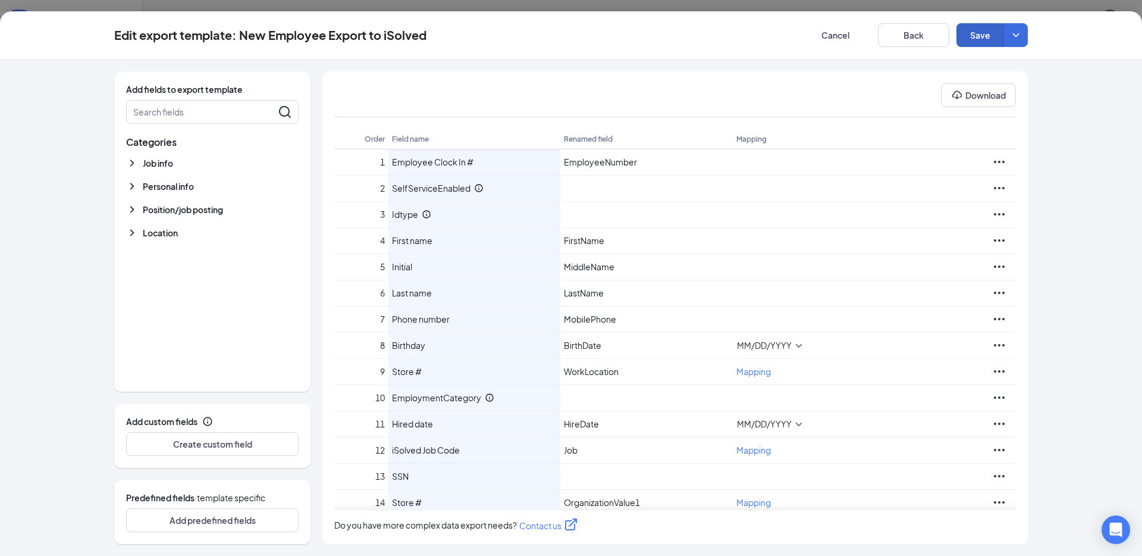
click at [968, 39] on button "Save" at bounding box center [981, 35] width 48 height 24
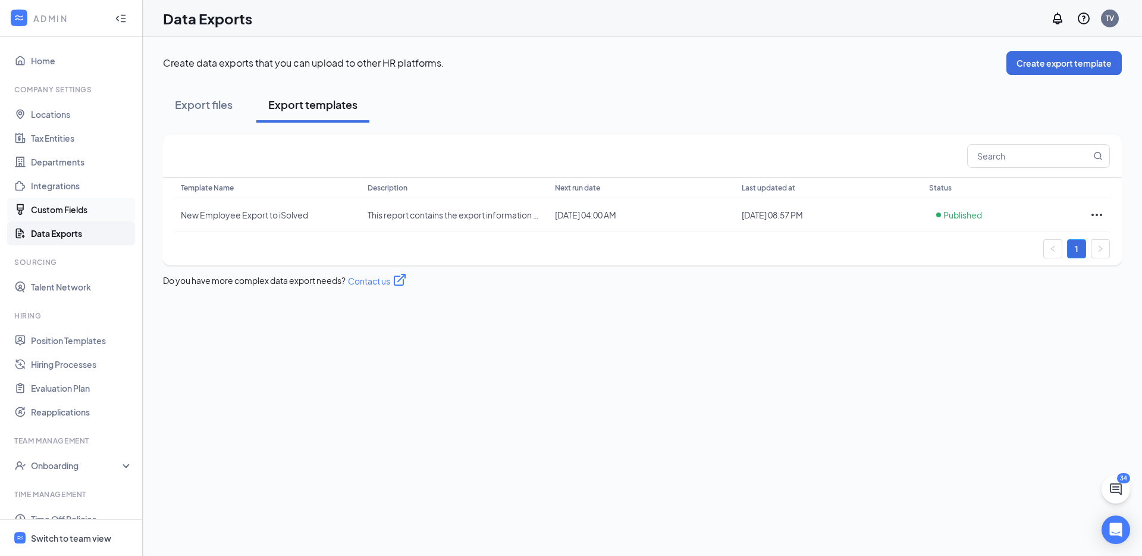
click at [69, 208] on link "Custom Fields" at bounding box center [82, 210] width 102 height 24
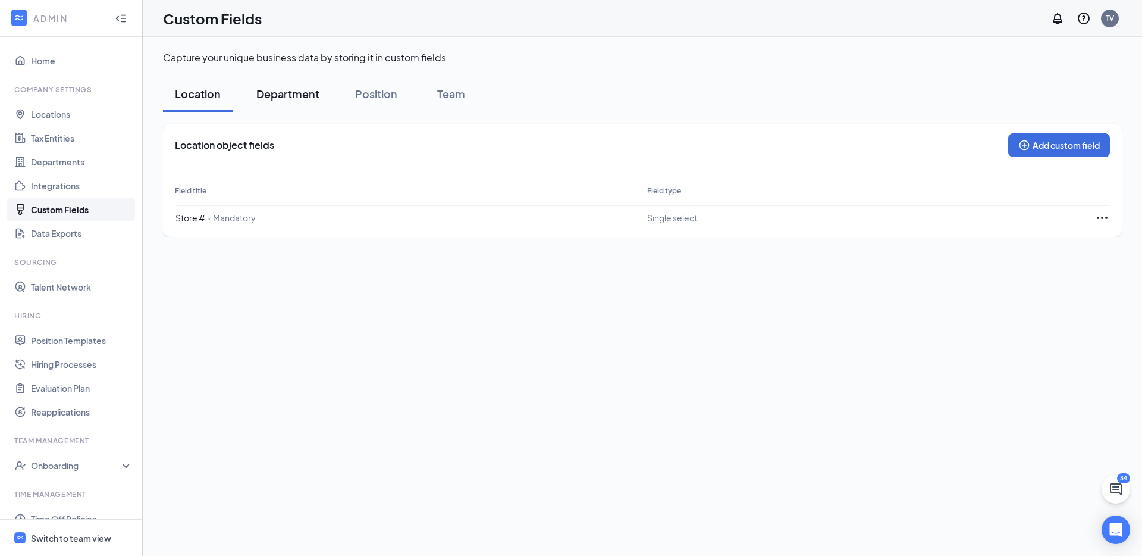
click at [305, 95] on div "Department" at bounding box center [287, 93] width 63 height 15
click at [372, 87] on div "Position" at bounding box center [376, 93] width 42 height 15
click at [231, 283] on span "iSolved Job Code" at bounding box center [209, 279] width 68 height 23
click at [1099, 284] on icon "Ellipses" at bounding box center [1102, 279] width 14 height 14
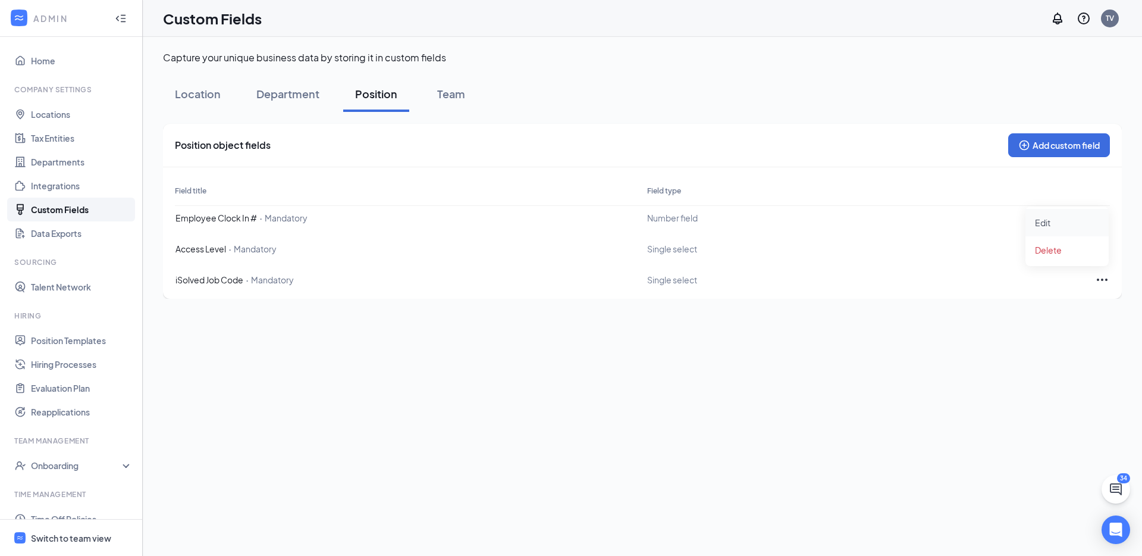
click at [1048, 225] on span "Edit" at bounding box center [1067, 222] width 64 height 13
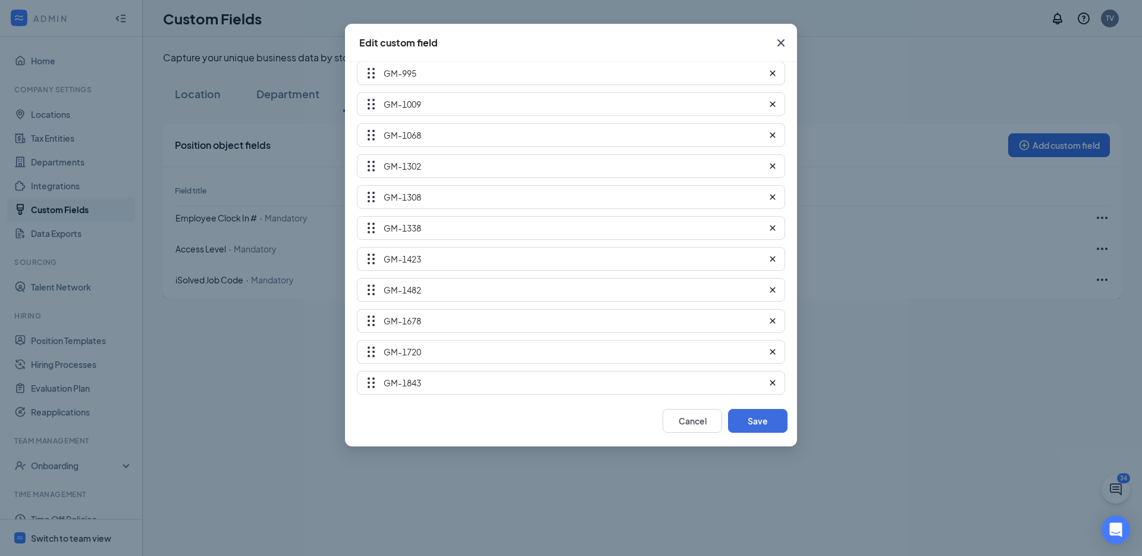
scroll to position [1631, 0]
click at [425, 320] on icon "PlusCircle" at bounding box center [421, 324] width 12 height 12
type input "TM-588"
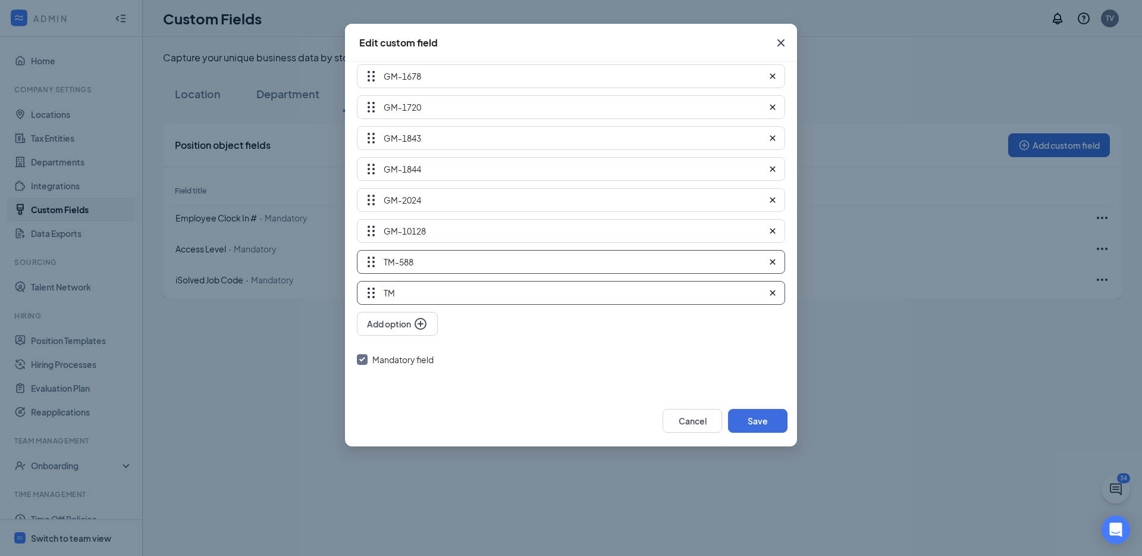
type input "T"
type input "SL-588"
type input "GM-588"
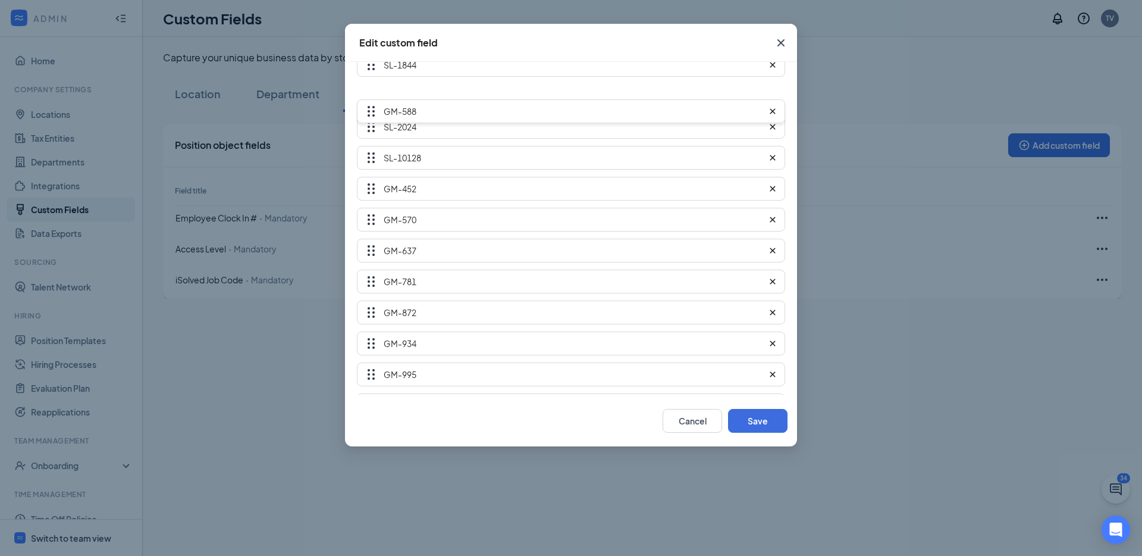
scroll to position [1339, 0]
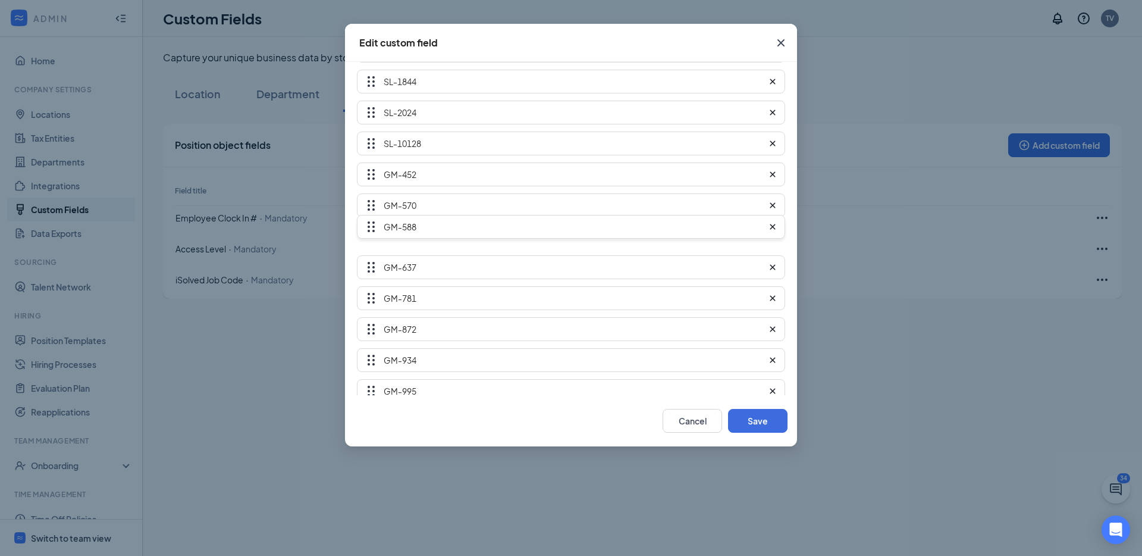
drag, startPoint x: 371, startPoint y: 295, endPoint x: 392, endPoint y: 224, distance: 73.8
type input "GM-588"
type input "GM-637"
type input "GM-781"
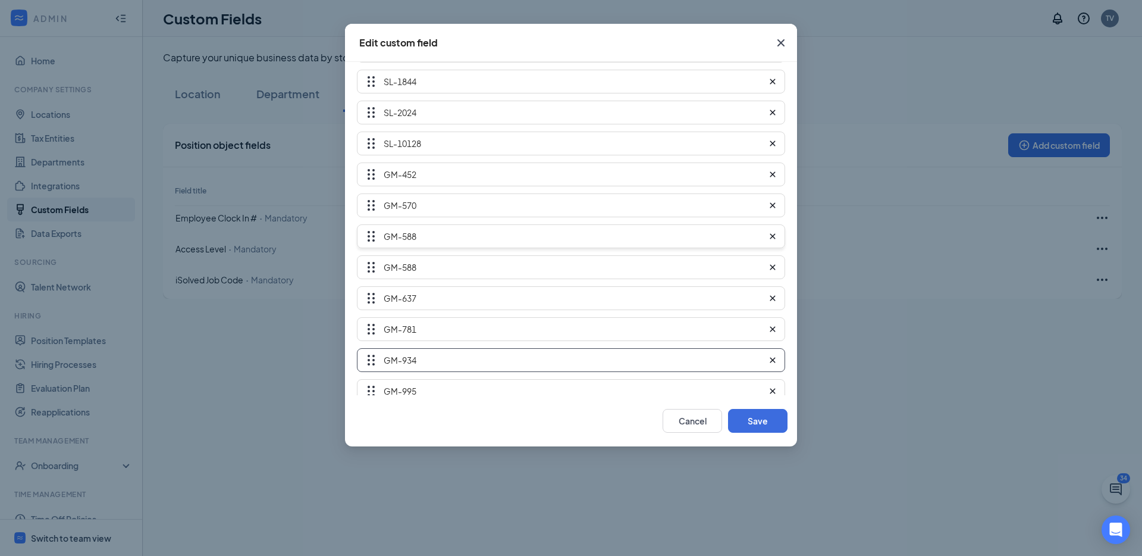
type input "GM-872"
type input "GM-934"
type input "GM-995"
type input "GM-1009"
type input "GM-1068"
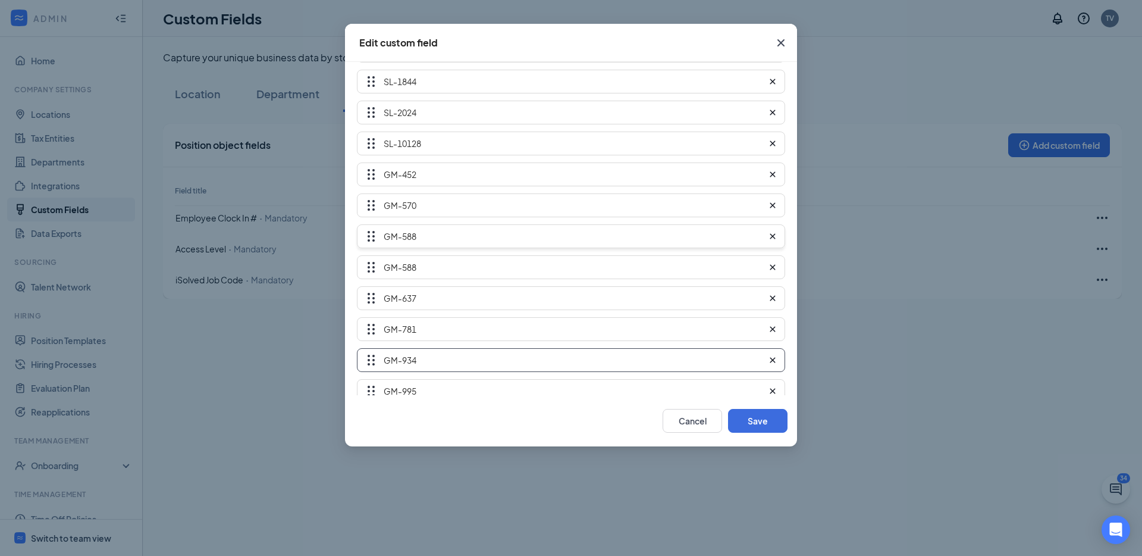
type input "GM-1302"
type input "GM-1308"
type input "GM-1338"
type input "GM-1423"
type input "GM-1482"
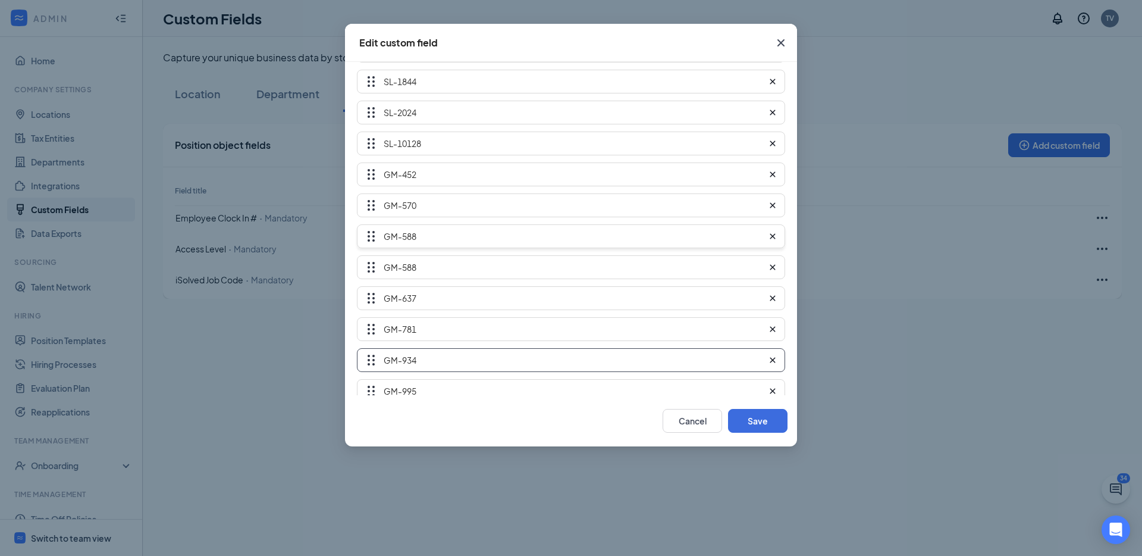
type input "GM-1678"
type input "GM-1720"
type input "GM-1843"
type input "GM-1844"
type input "GM-2024"
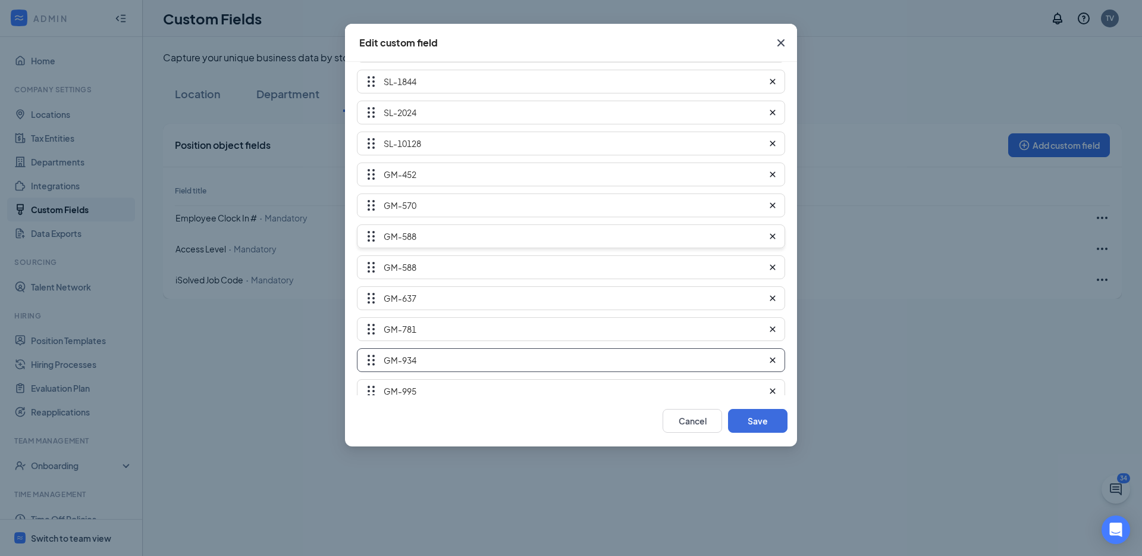
type input "GM-10128"
type input "TM-588"
type input "SL-588"
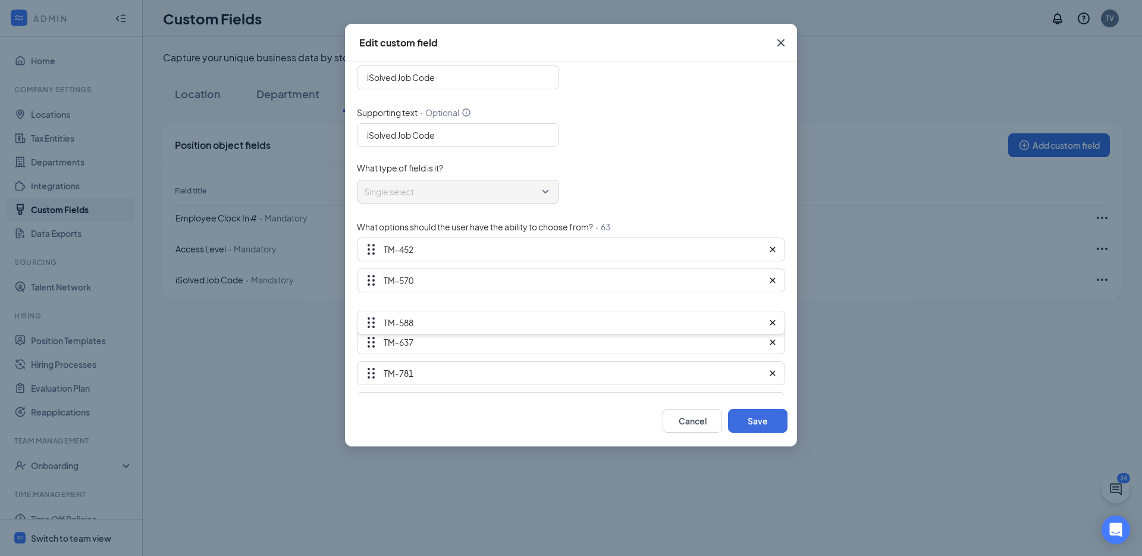
scroll to position [26, 0]
drag, startPoint x: 371, startPoint y: 263, endPoint x: 403, endPoint y: 296, distance: 46.7
type input "TM-588"
type input "TM-637"
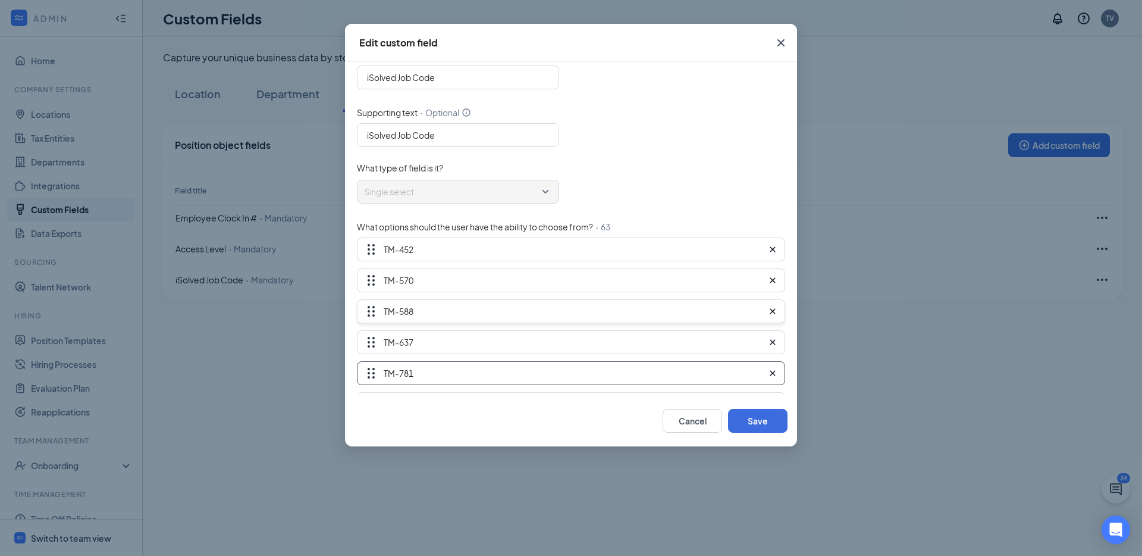
type input "TM-781"
type input "TM-872"
type input "TM-934"
type input "TM-995"
type input "TM-1009"
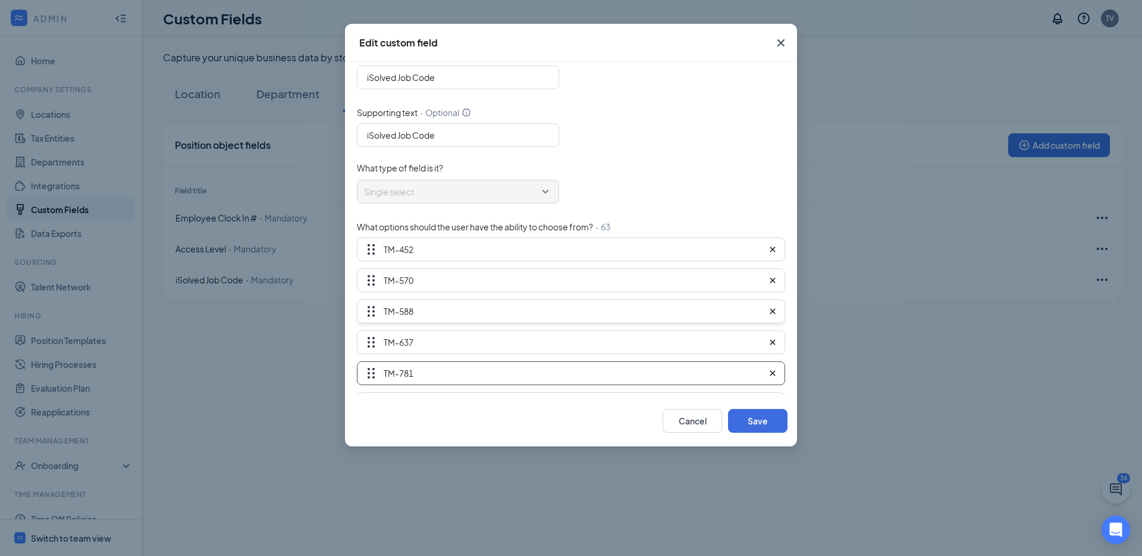
type input "TM-1068"
type input "TM-1302"
type input "TM-1308"
type input "TM-1338"
type input "TM-1423"
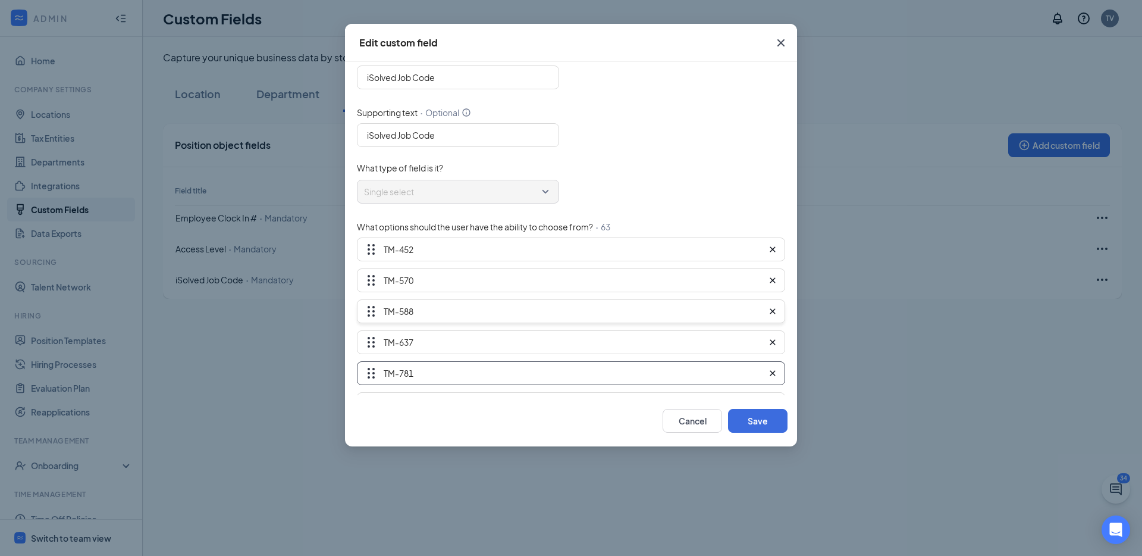
type input "TM-1482"
type input "TM-1678"
type input "TM-1720"
type input "TM-1843"
type input "TM-1844"
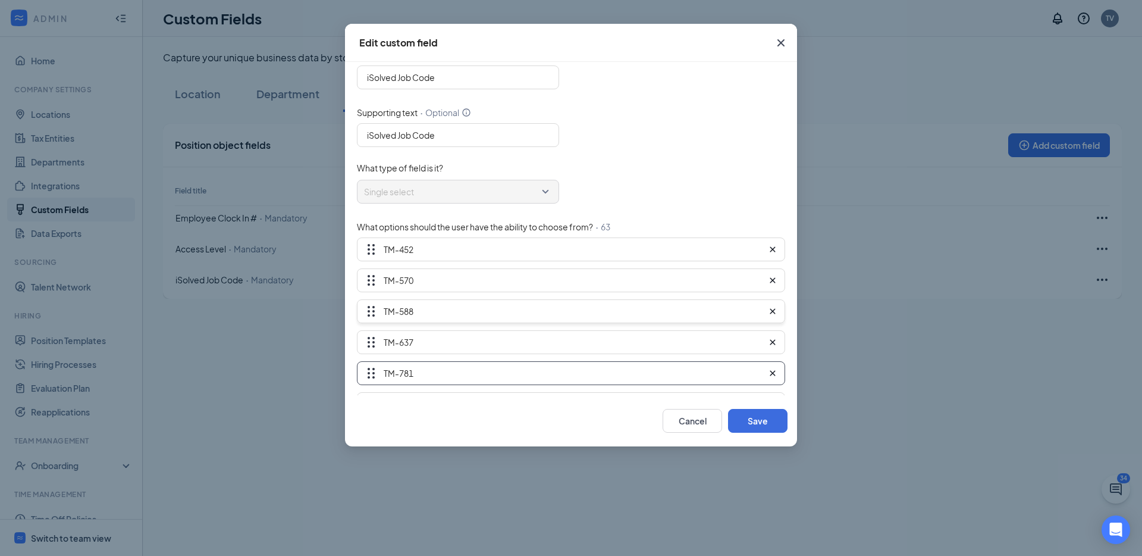
type input "TM-2024"
type input "TM-10128"
type input "SL-452"
type input "SL-570"
type input "SL-637"
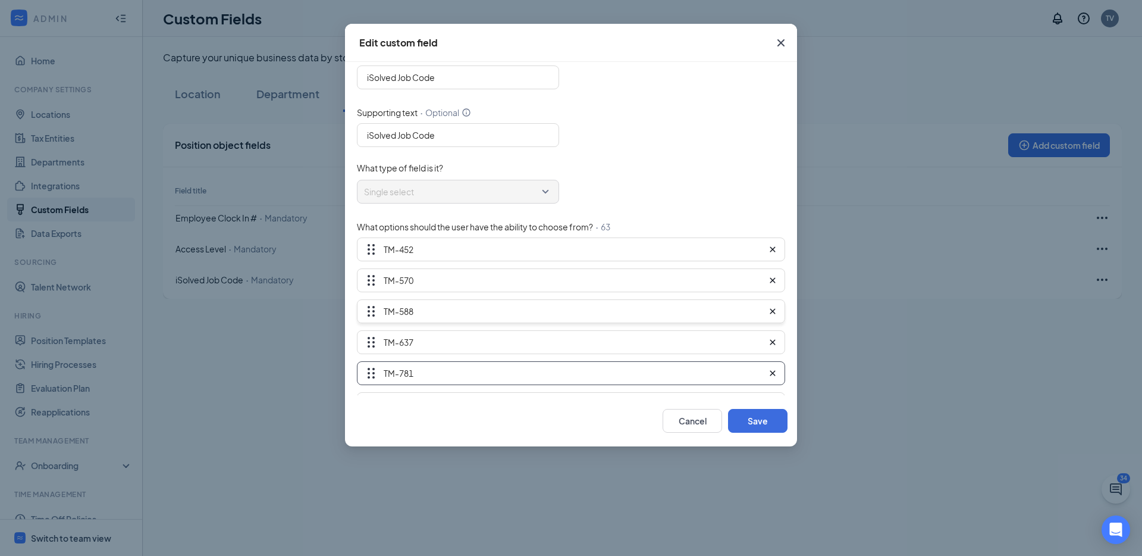
type input "SL-781"
type input "SL-872"
type input "SL-934"
type input "SL-995"
type input "SL-1009"
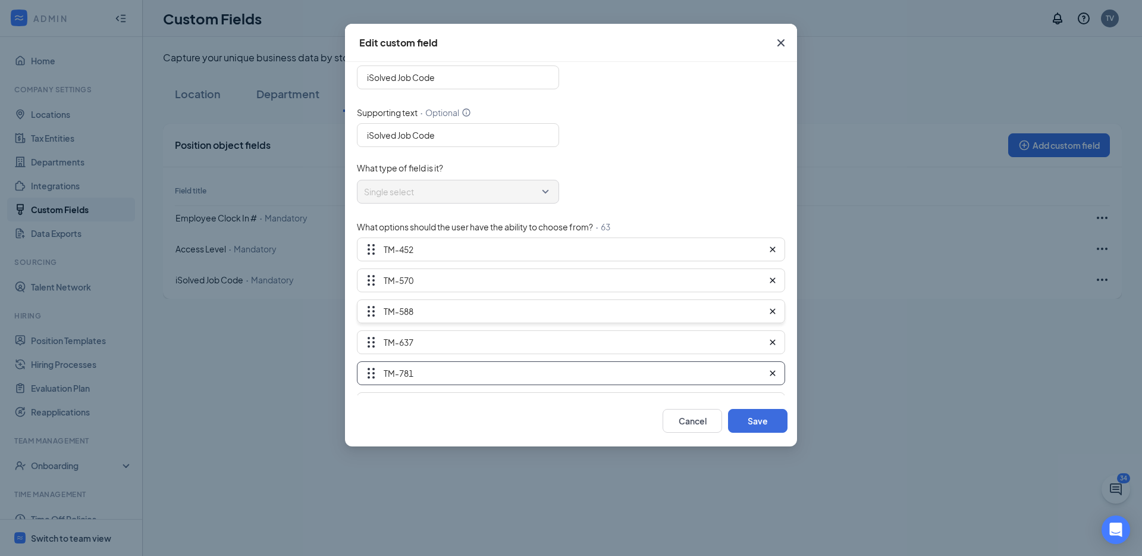
type input "SL-1068"
type input "SL-1302"
type input "SL-1308"
type input "SL-1338"
type input "SL-1423"
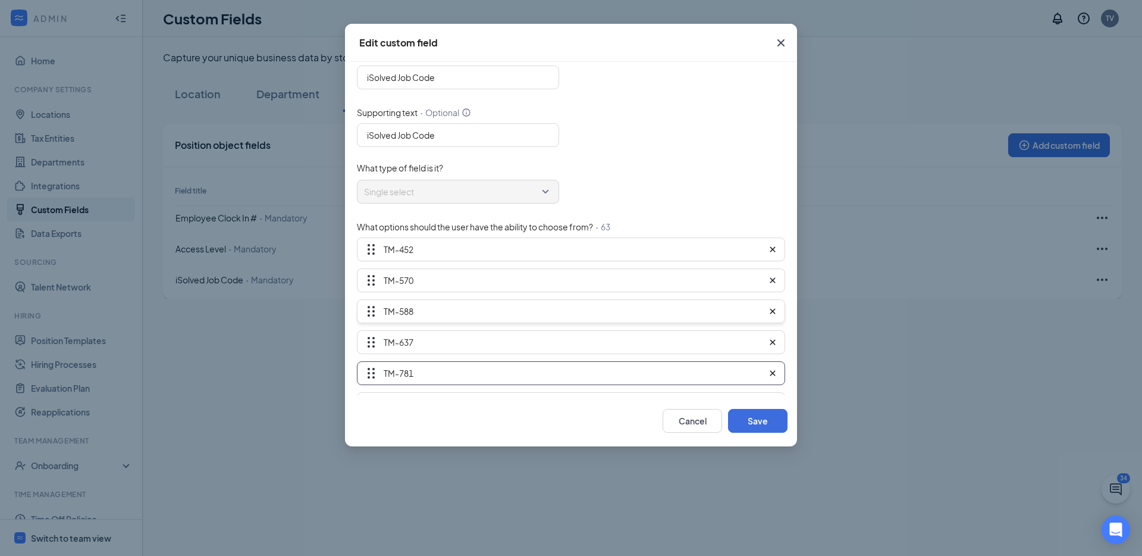
type input "SL-1482"
type input "SL-1678"
type input "SL-1720"
type input "SL-1843"
type input "SL-1844"
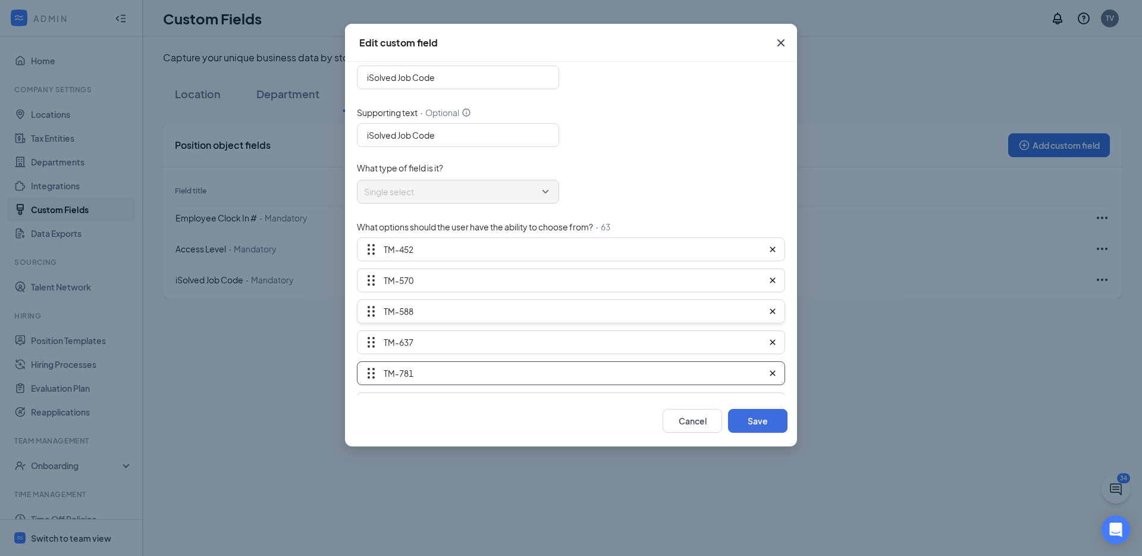
type input "SL-2024"
type input "SL-10128"
type input "GM-452"
type input "GM-570"
type input "GM-588"
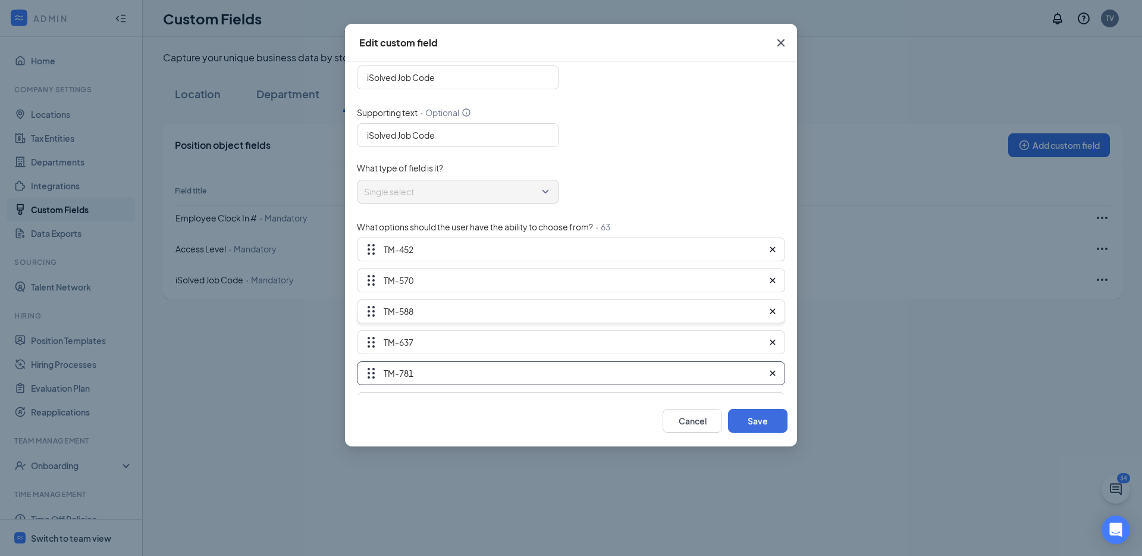
type input "GM-637"
type input "GM-781"
type input "GM-872"
type input "GM-934"
type input "GM-995"
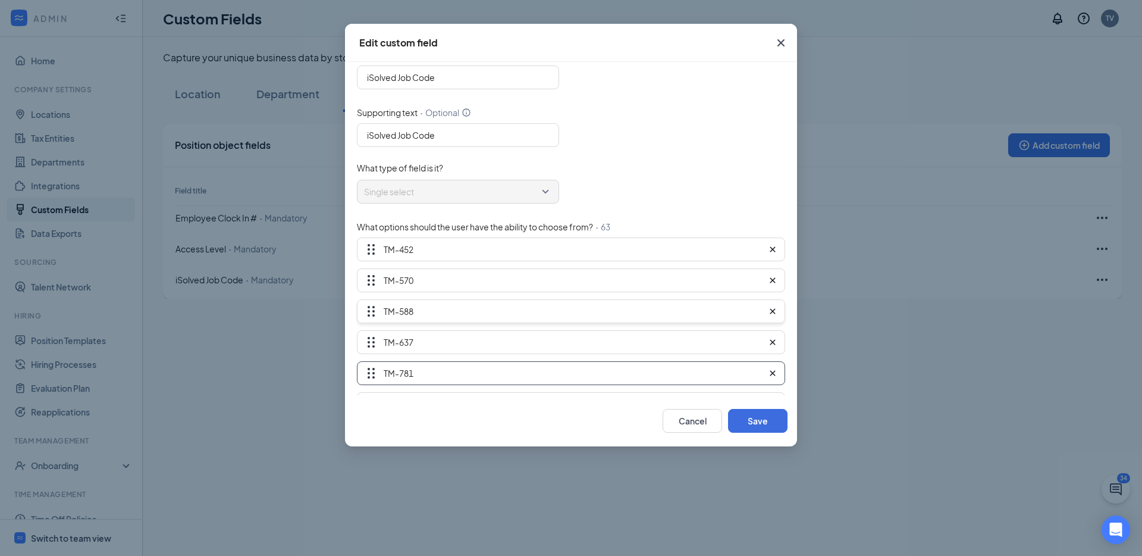
type input "GM-1009"
type input "GM-1068"
type input "GM-1302"
type input "GM-1308"
type input "GM-1338"
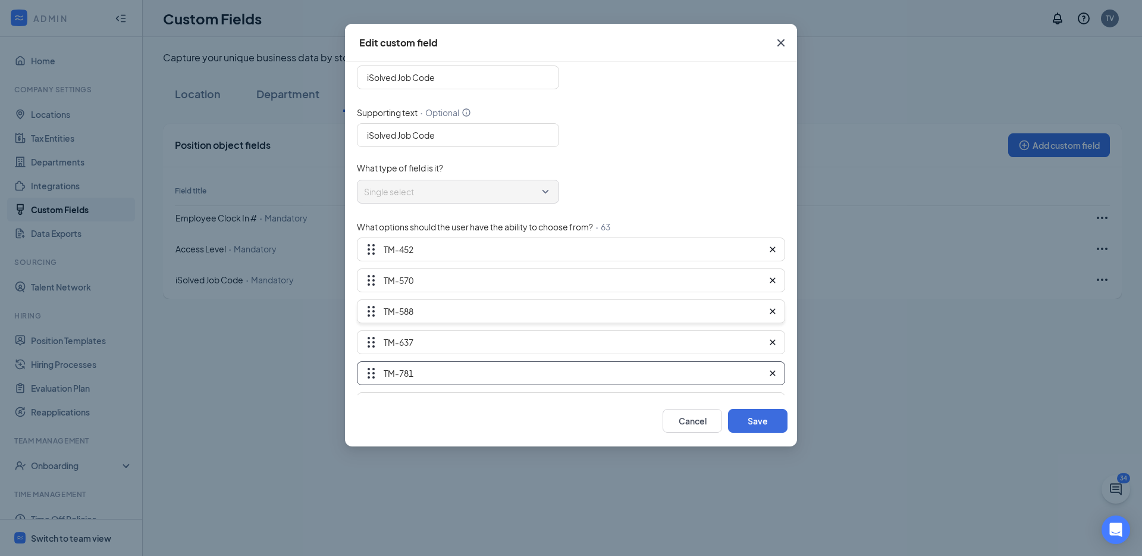
type input "GM-1423"
type input "GM-1482"
type input "GM-1678"
type input "GM-1720"
type input "GM-1843"
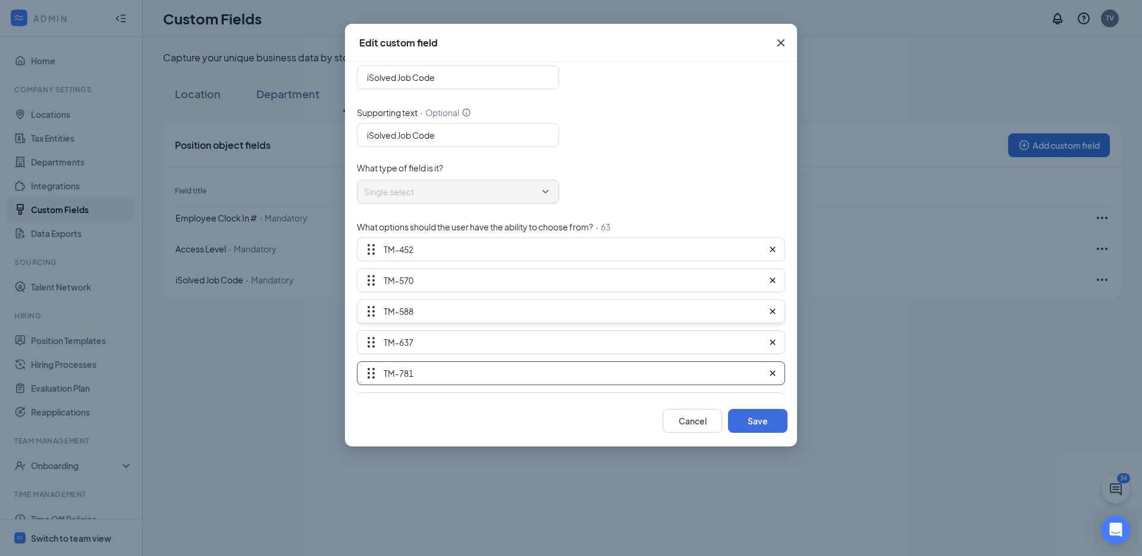
type input "GM-1844"
type input "GM-2024"
type input "GM-10128"
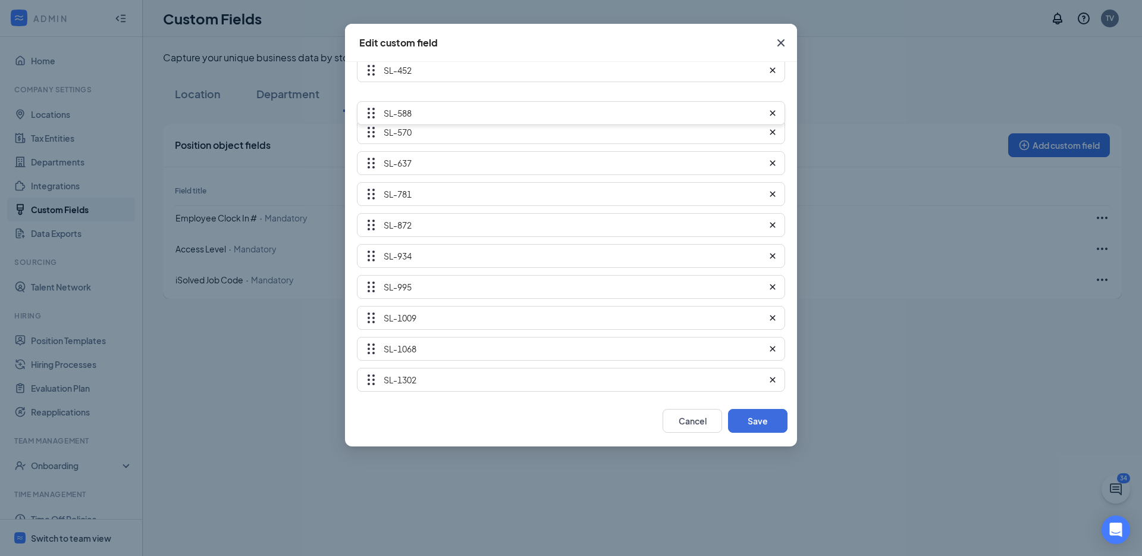
scroll to position [817, 0]
drag, startPoint x: 371, startPoint y: 295, endPoint x: 399, endPoint y: 168, distance: 129.6
click at [399, 168] on div "TM-452 TM-570 TM-588 TM-637 TM-781 TM-872 TM-934 TM-995 TM-1009 TM-1068 TM-1302…" at bounding box center [571, 417] width 428 height 1942
click at [766, 423] on button "Save" at bounding box center [757, 421] width 59 height 24
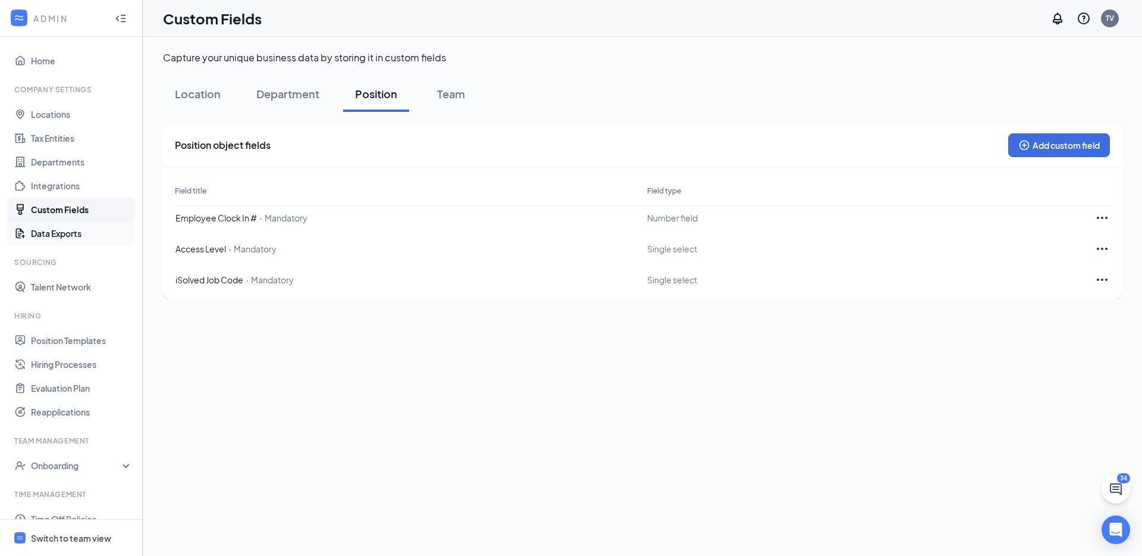
click at [51, 231] on link "Data Exports" at bounding box center [82, 233] width 102 height 24
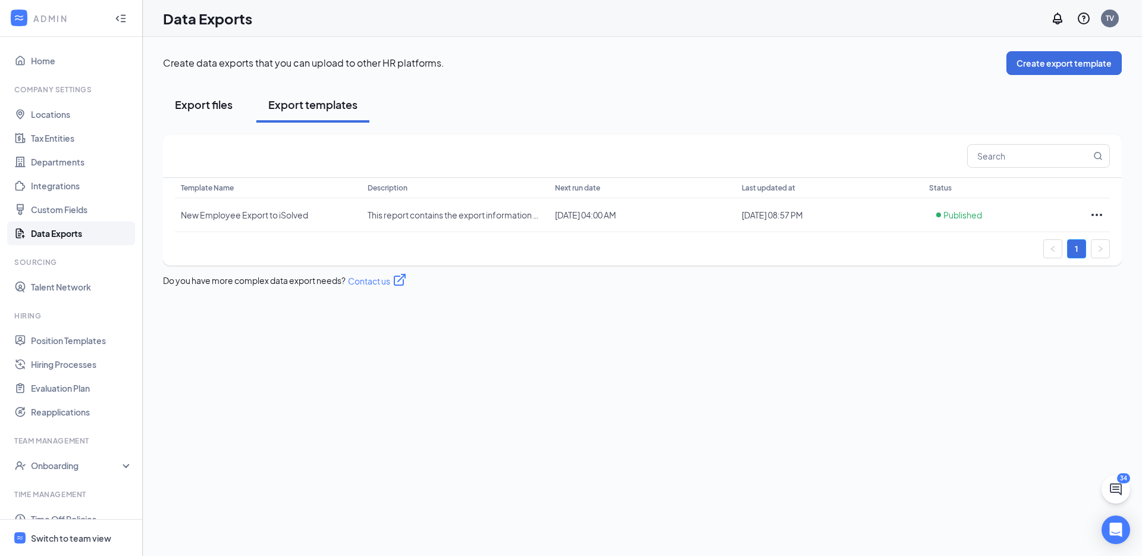
click at [197, 105] on div "Export files" at bounding box center [204, 104] width 58 height 15
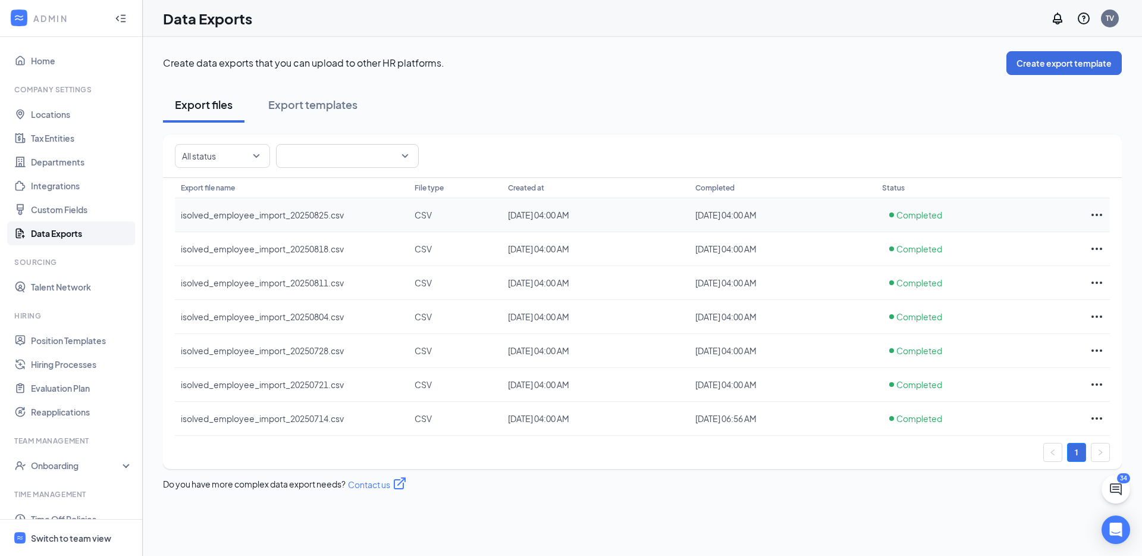
click at [1094, 215] on icon "Ellipses" at bounding box center [1097, 215] width 14 height 14
click at [1039, 269] on span "Rerun" at bounding box center [1041, 267] width 23 height 11
click at [1095, 214] on icon "Ellipses" at bounding box center [1097, 215] width 14 height 14
click at [1063, 238] on span "Download" at bounding box center [1050, 240] width 40 height 11
